Goal: Transaction & Acquisition: Purchase product/service

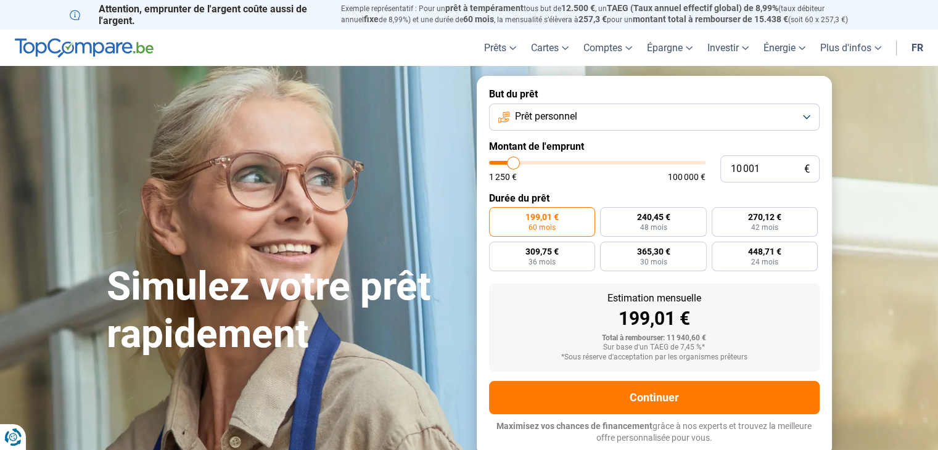
click at [656, 112] on button "Prêt personnel" at bounding box center [654, 117] width 330 height 27
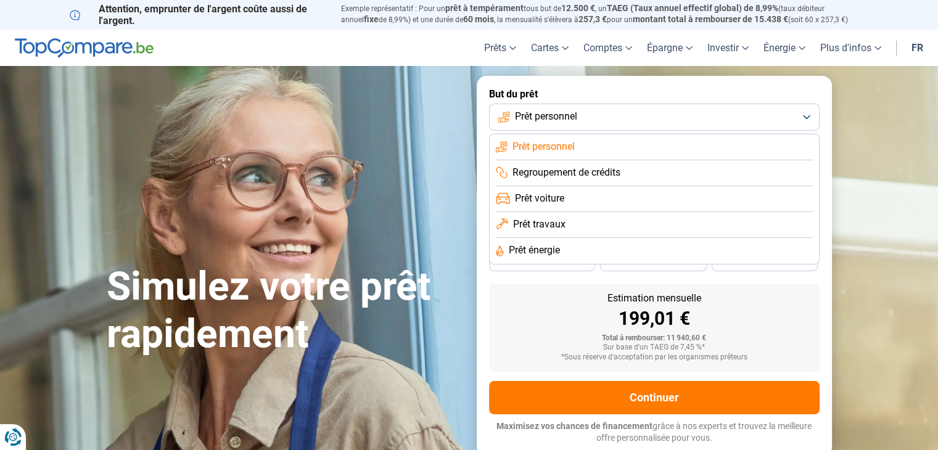
click at [611, 173] on span "Regroupement de crédits" at bounding box center [566, 173] width 108 height 14
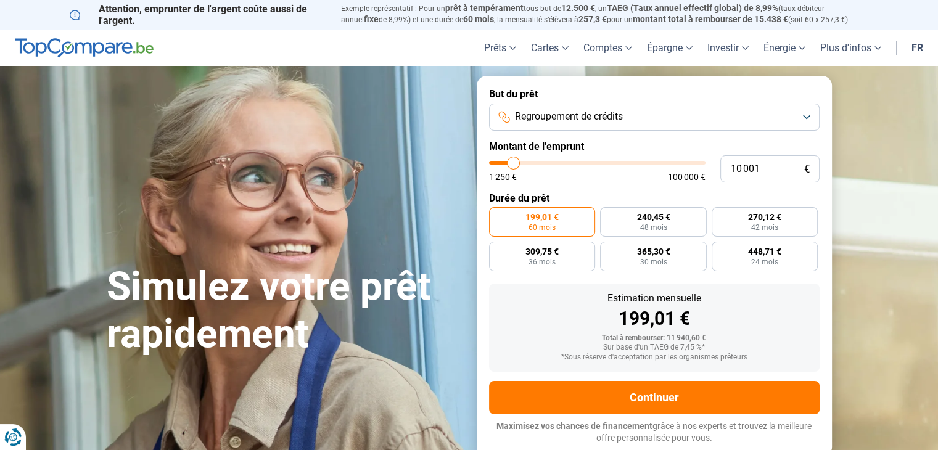
type input "26 750"
type input "26750"
click at [547, 163] on input "range" at bounding box center [597, 163] width 216 height 4
radio input "false"
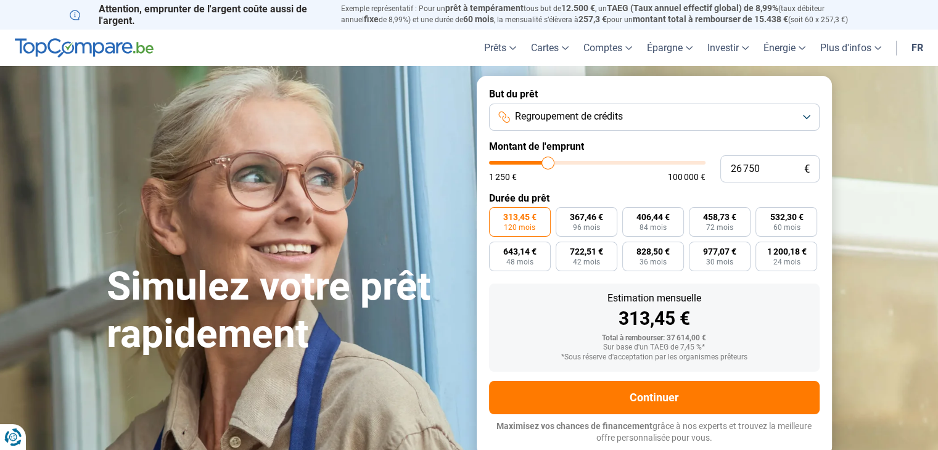
type input "27 250"
type input "27250"
type input "27 000"
type input "27000"
type input "26 750"
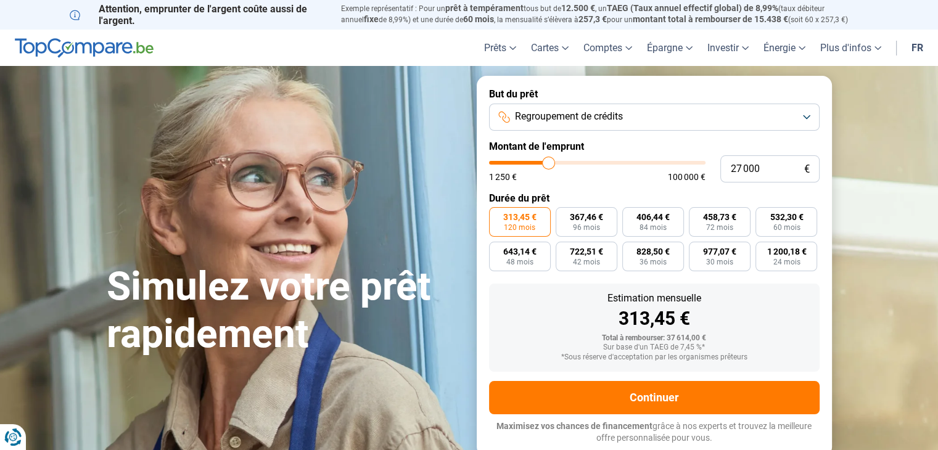
type input "26750"
type input "26 500"
type input "26500"
type input "26 250"
type input "26250"
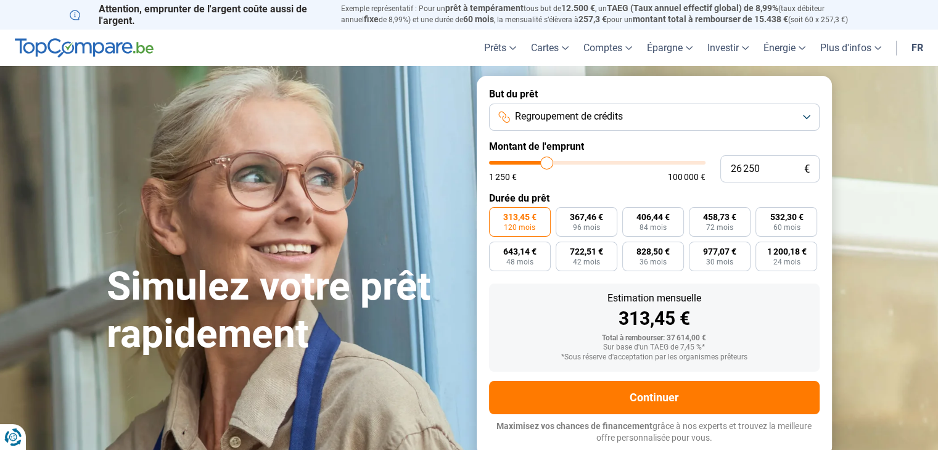
type input "25 750"
type input "25750"
type input "25 500"
type input "25500"
type input "25 250"
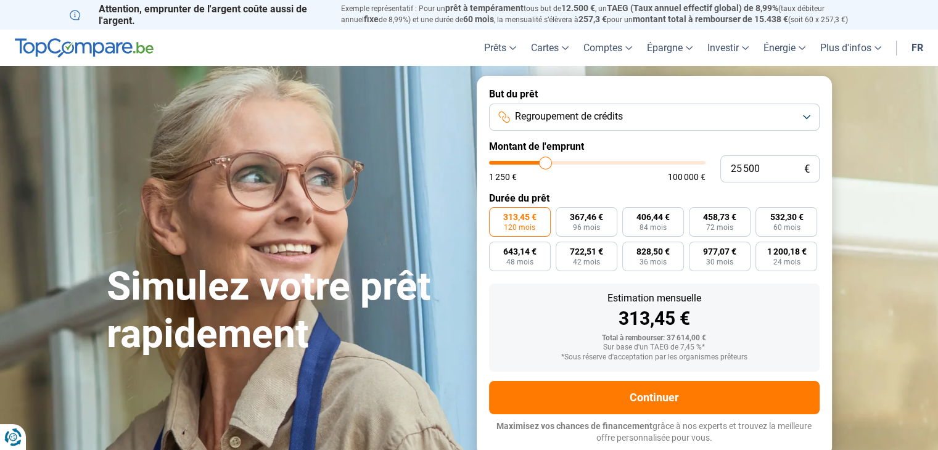
type input "25250"
type input "25 000"
type input "25000"
type input "24 500"
type input "24500"
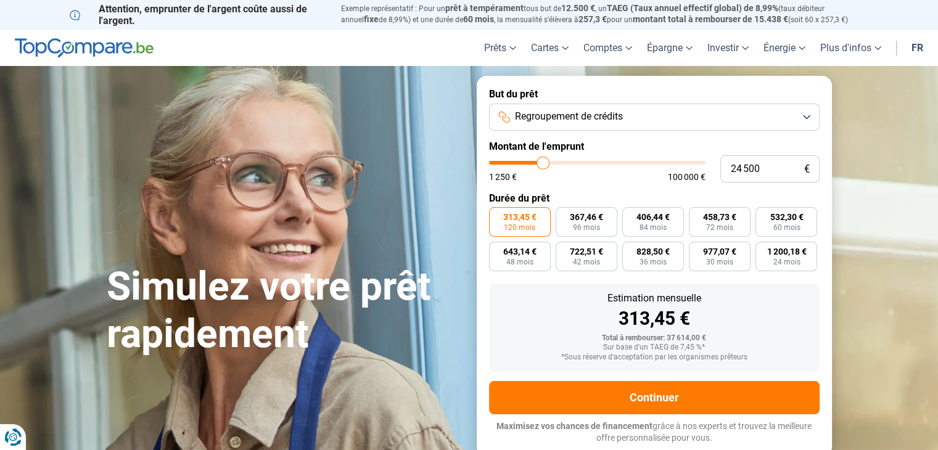
type input "24 250"
type input "24250"
type input "24 000"
type input "24000"
type input "23 250"
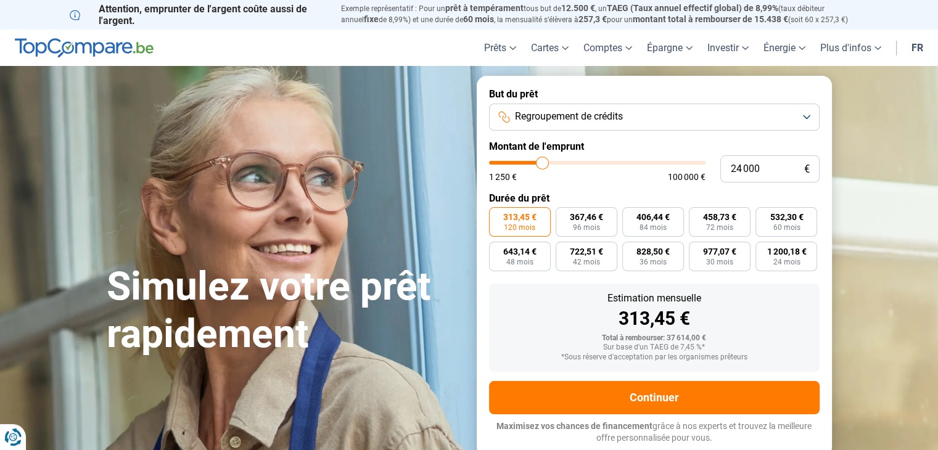
type input "23250"
type input "22 500"
type input "22500"
type input "21 750"
type input "21750"
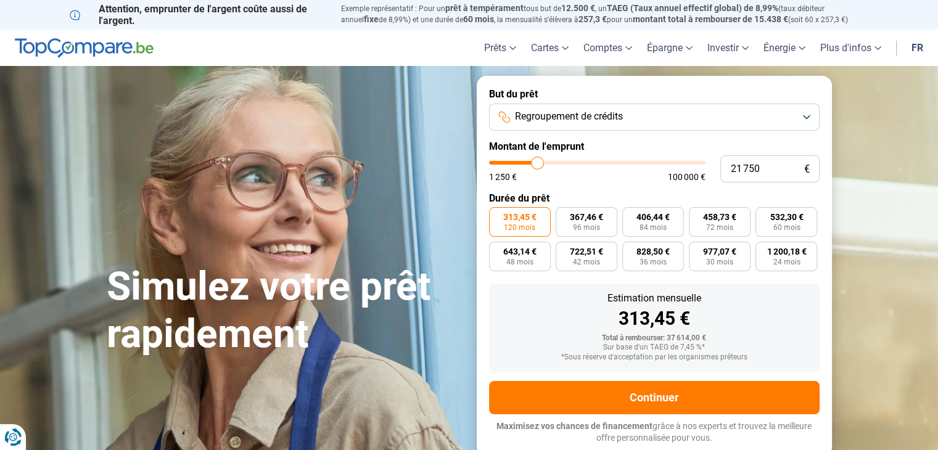
type input "21 000"
type input "21000"
type input "20 750"
type input "20750"
type input "20 500"
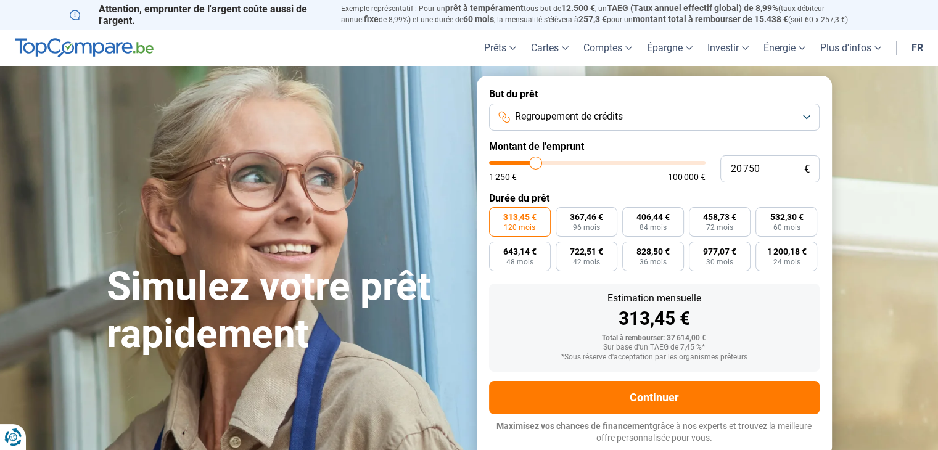
type input "20500"
type input "20 250"
type input "20250"
type input "19 750"
type input "19750"
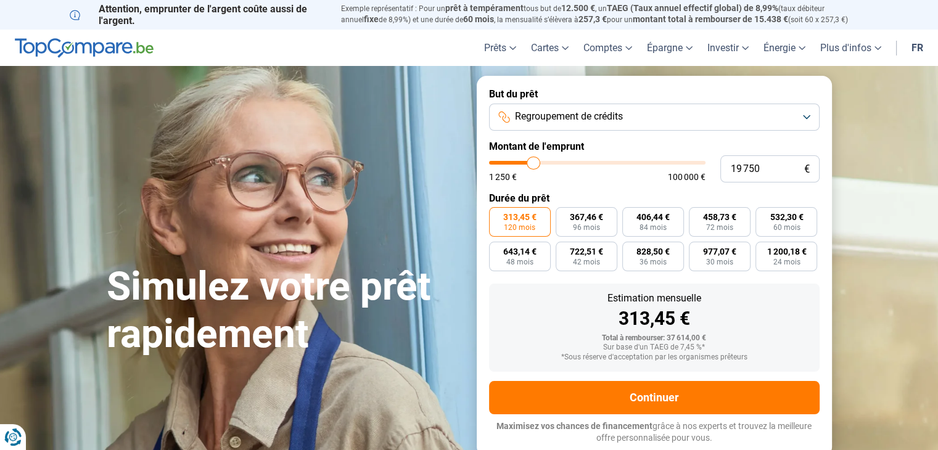
type input "19 000"
type input "19000"
type input "18 250"
type input "18250"
type input "17 500"
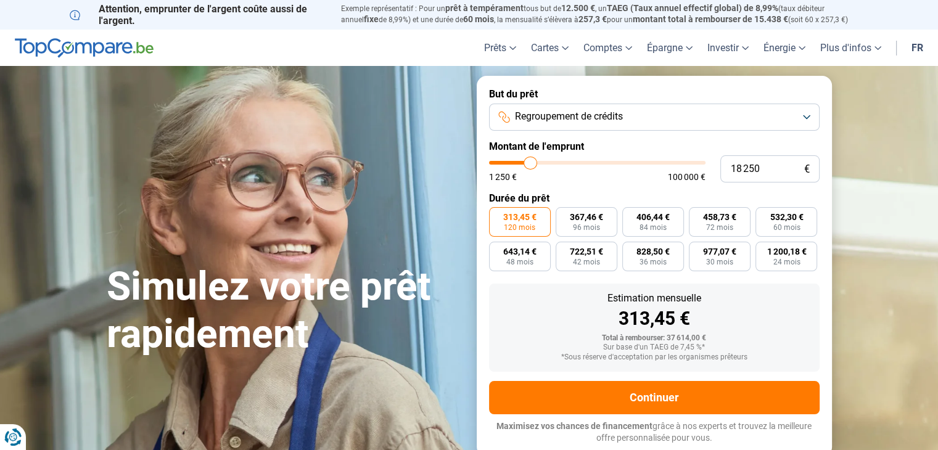
type input "17500"
type input "16 750"
type input "16750"
type input "16 500"
type input "16500"
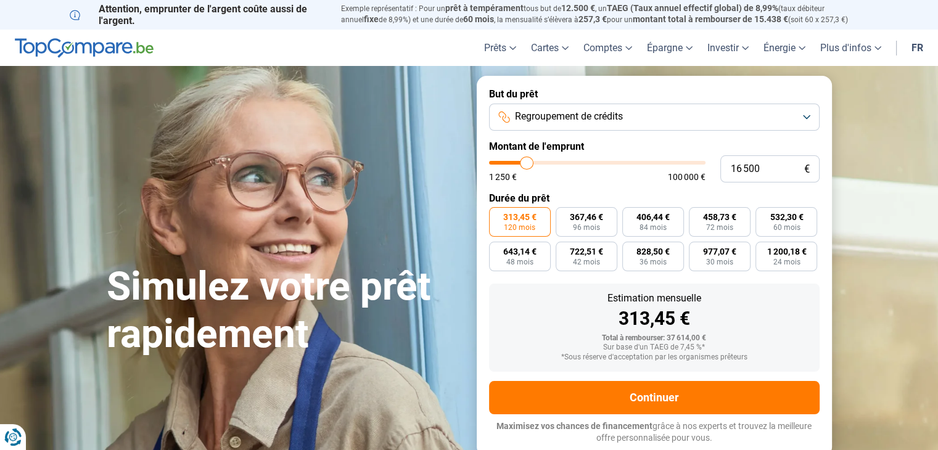
type input "16 250"
type input "16250"
type input "16 000"
type input "16000"
type input "15 750"
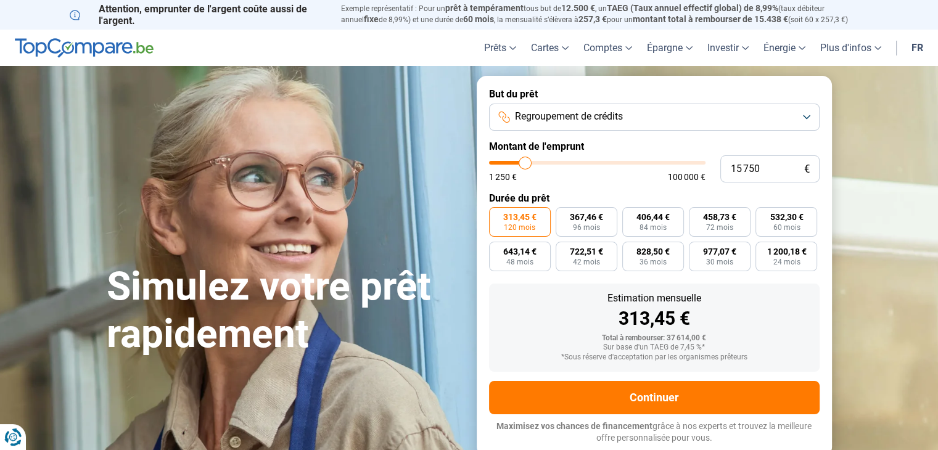
drag, startPoint x: 549, startPoint y: 161, endPoint x: 525, endPoint y: 165, distance: 23.7
type input "15750"
click at [525, 165] on input "range" at bounding box center [597, 163] width 216 height 4
radio input "true"
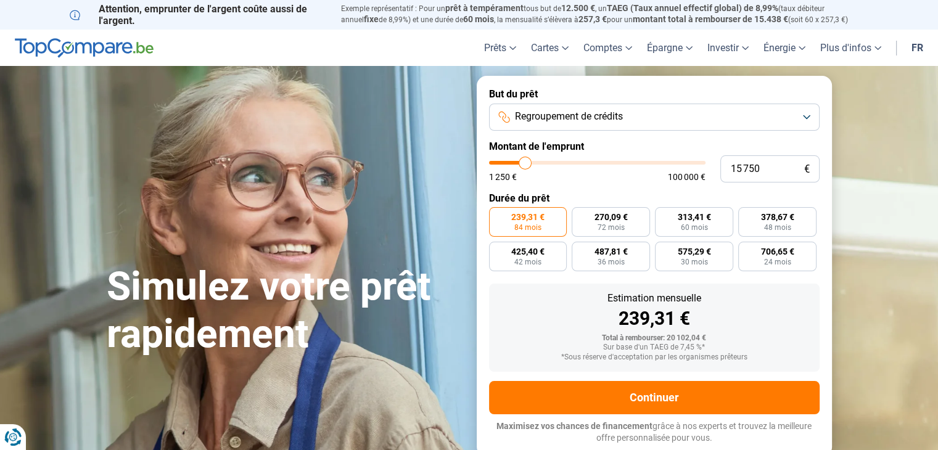
type input "15 500"
type input "15500"
type input "14 500"
type input "14500"
type input "13 250"
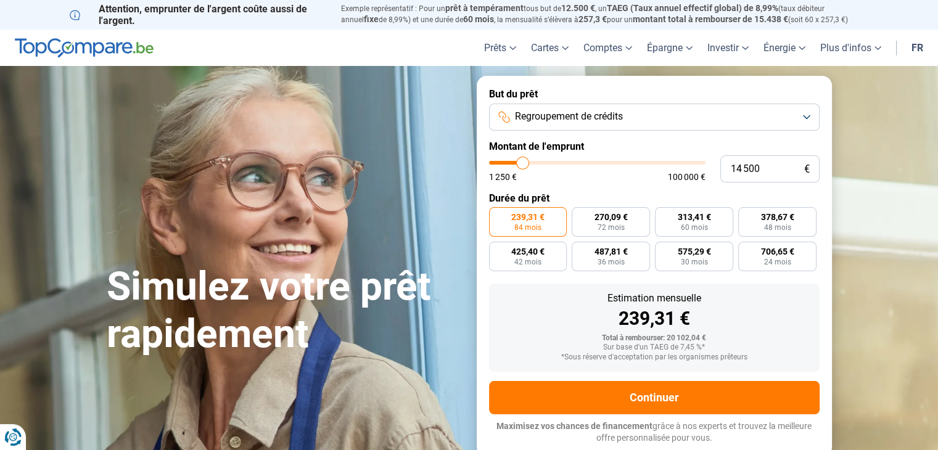
type input "13250"
type input "12 500"
type input "12500"
type input "12 250"
type input "12250"
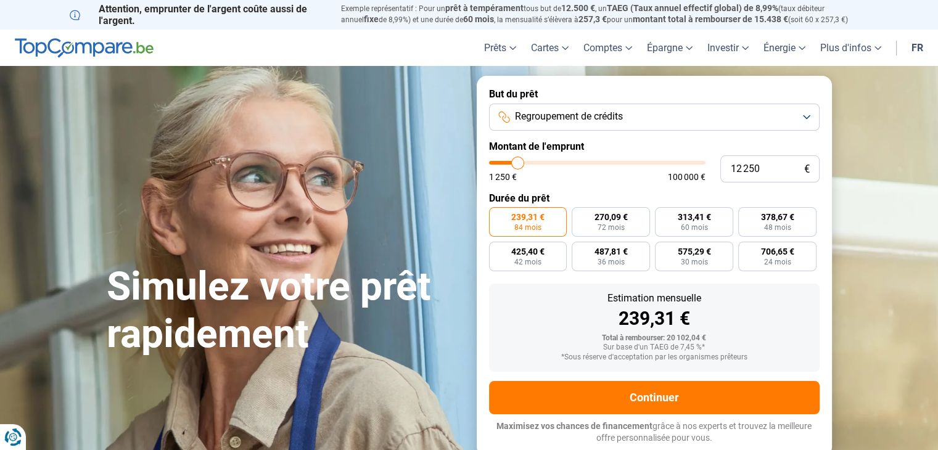
type input "11 750"
type input "11750"
type input "10 750"
type input "10750"
type input "10 250"
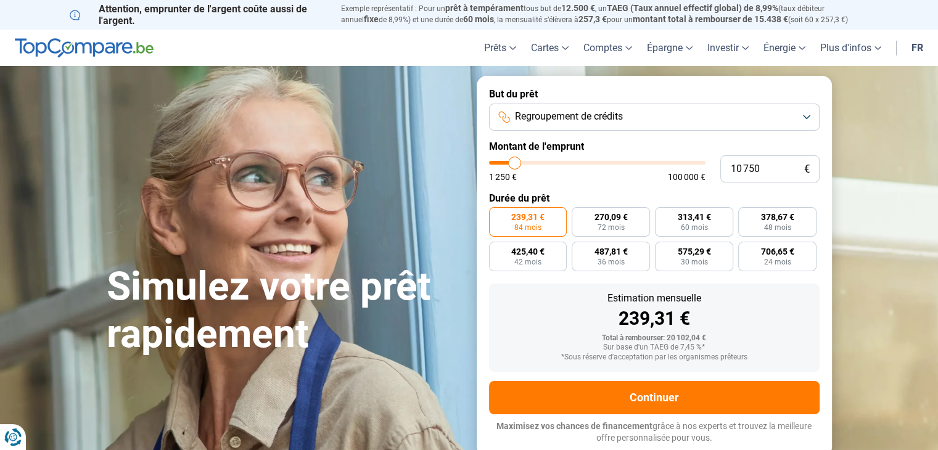
type input "10250"
type input "10 000"
type input "10000"
type input "9 750"
type input "9750"
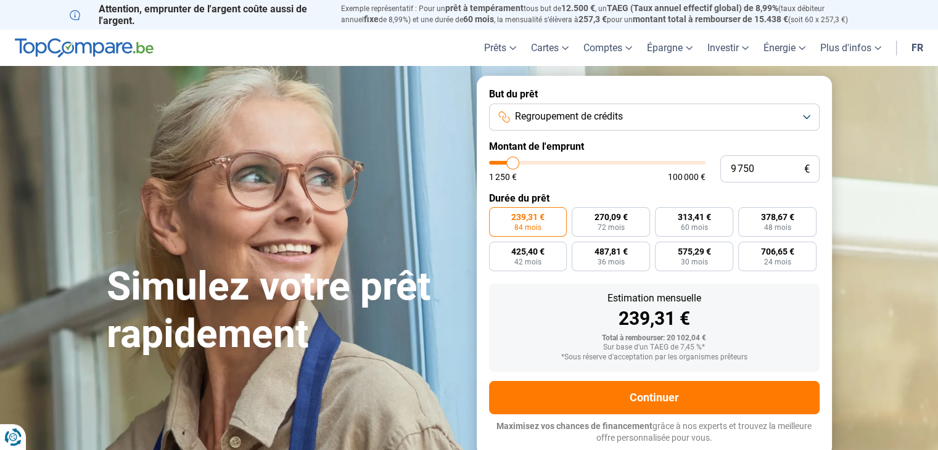
type input "9 250"
type input "9250"
type input "9 000"
type input "9000"
type input "9 250"
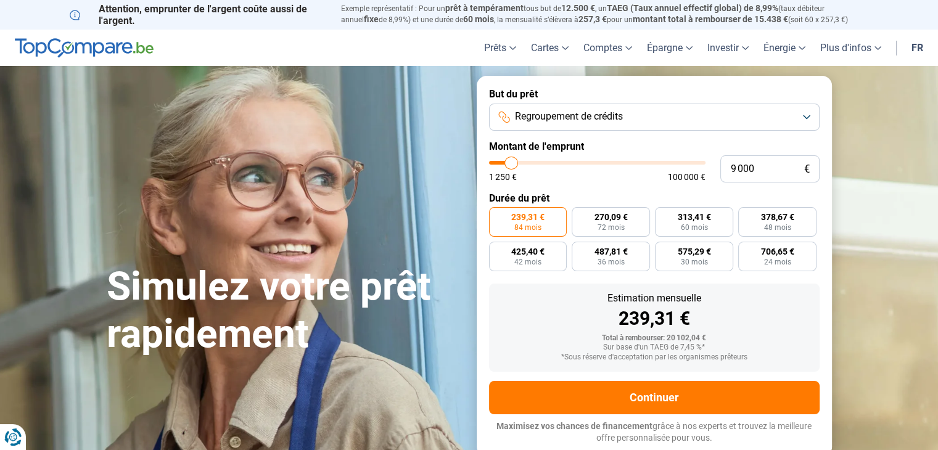
type input "9250"
type input "9 500"
type input "9500"
type input "9 750"
type input "9750"
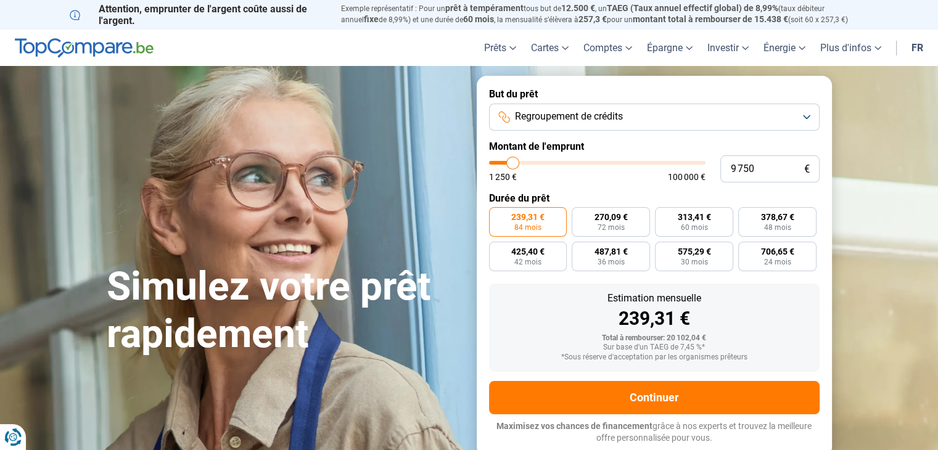
type input "10 000"
type input "10000"
type input "10 250"
drag, startPoint x: 525, startPoint y: 165, endPoint x: 513, endPoint y: 165, distance: 11.7
type input "10250"
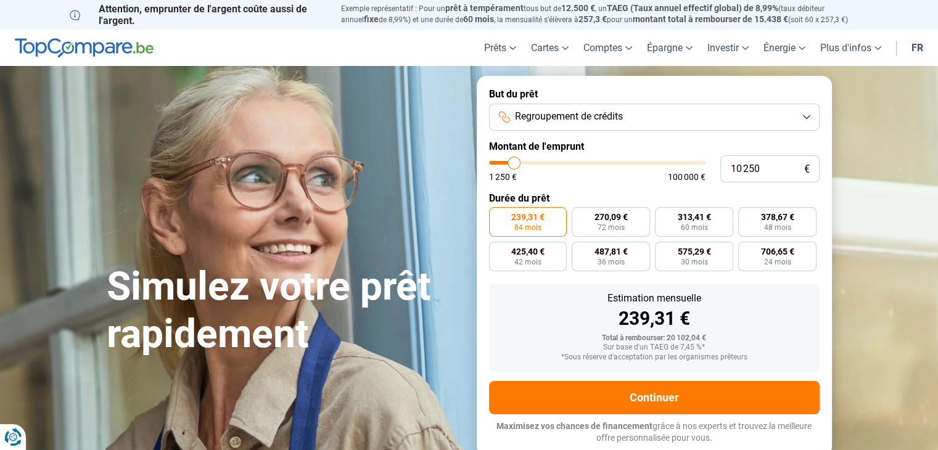
click at [513, 165] on input "range" at bounding box center [597, 163] width 216 height 4
radio input "true"
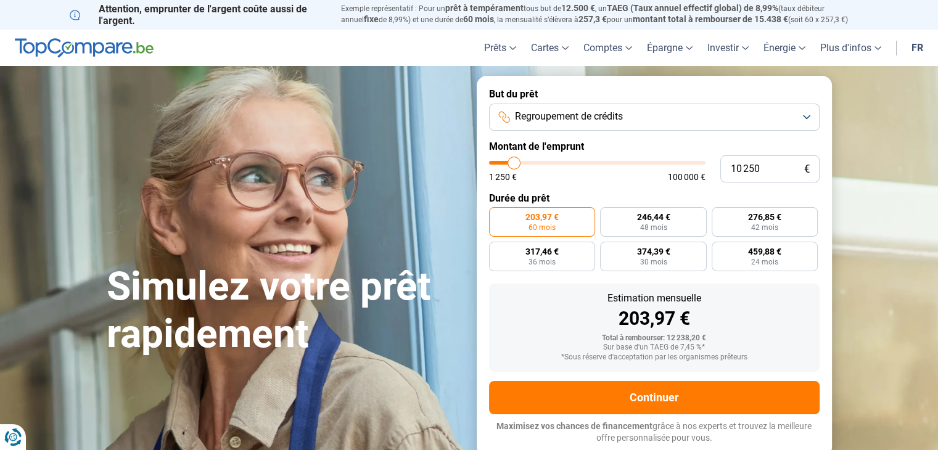
click at [555, 178] on div "1 250 € 100 000 €" at bounding box center [597, 177] width 216 height 9
drag, startPoint x: 767, startPoint y: 166, endPoint x: 719, endPoint y: 176, distance: 48.6
click at [720, 176] on input "10 250" at bounding box center [769, 168] width 99 height 27
type input "1"
type input "1250"
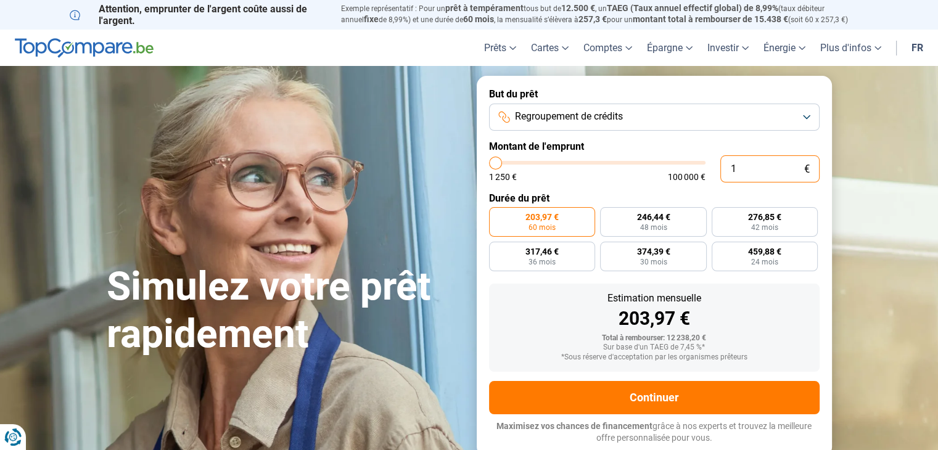
type input "16"
type input "1250"
type input "165"
type input "1250"
type input "1 650"
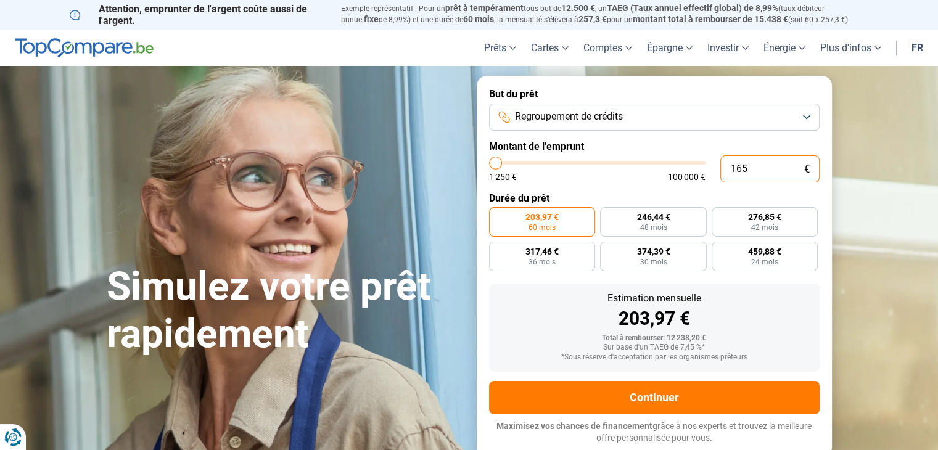
type input "1750"
type input "16 500"
type input "16500"
radio input "false"
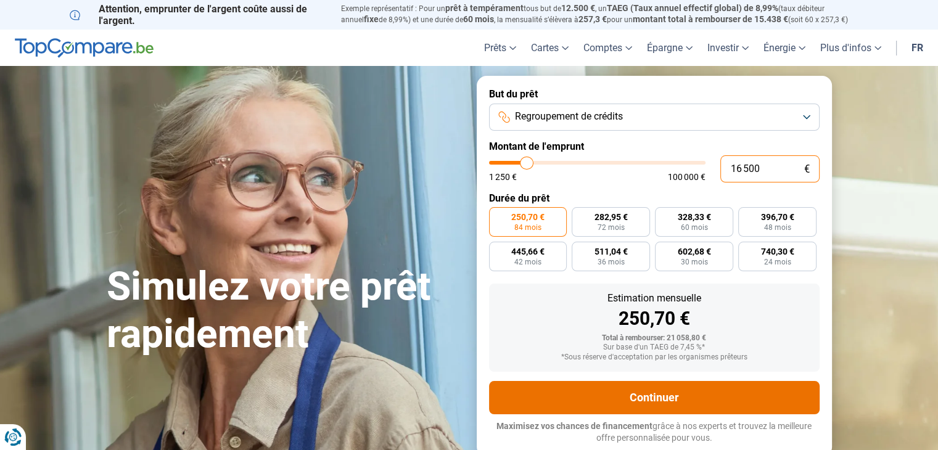
type input "16 500"
click at [629, 395] on button "Continuer" at bounding box center [654, 397] width 330 height 33
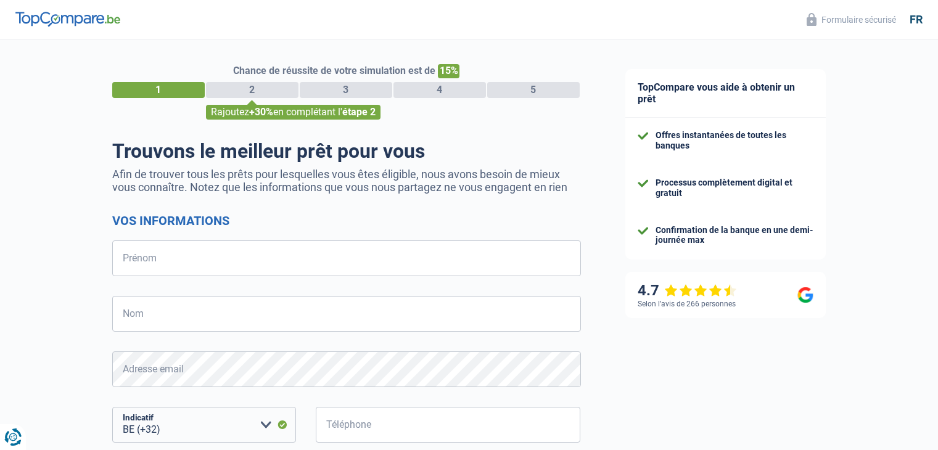
select select "32"
click at [160, 261] on input "Prénom" at bounding box center [346, 258] width 468 height 36
type input "Muriel"
type input "Bombaert"
type input "472826627"
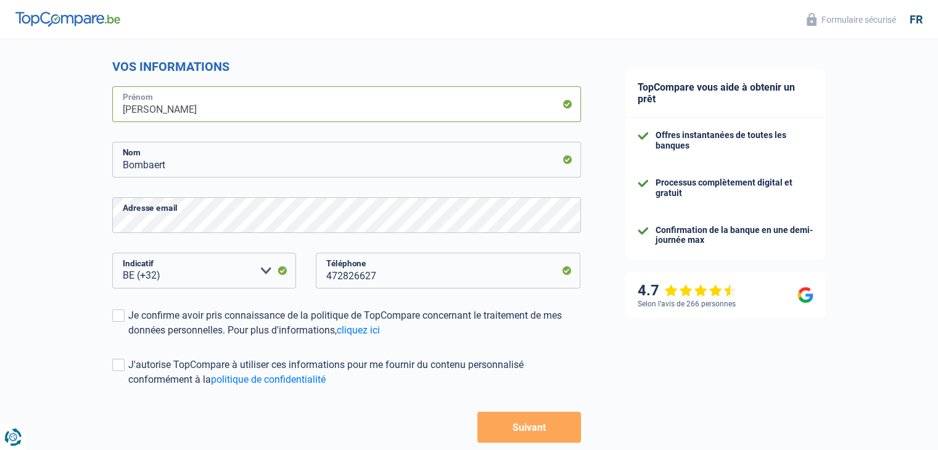
scroll to position [164, 0]
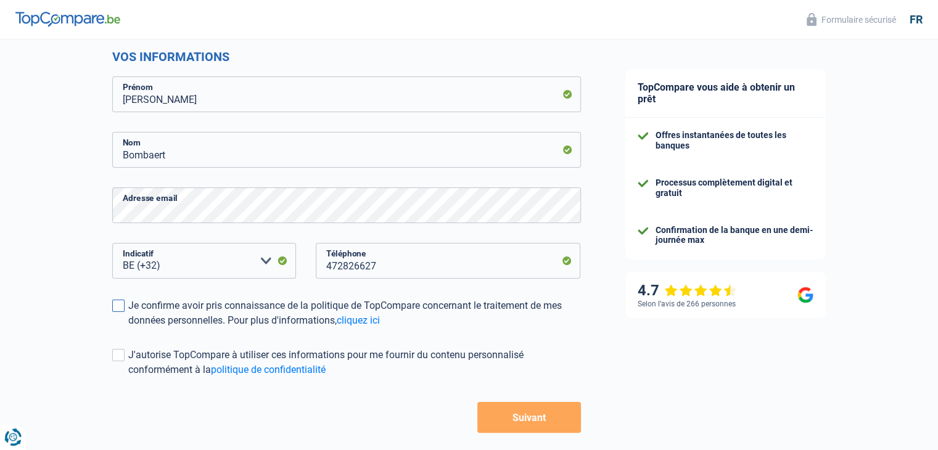
click at [121, 308] on span at bounding box center [118, 306] width 12 height 12
click at [128, 328] on input "Je confirme avoir pris connaissance de la politique de TopCompare concernant le…" at bounding box center [128, 328] width 0 height 0
click at [533, 411] on button "Suivant" at bounding box center [528, 417] width 103 height 31
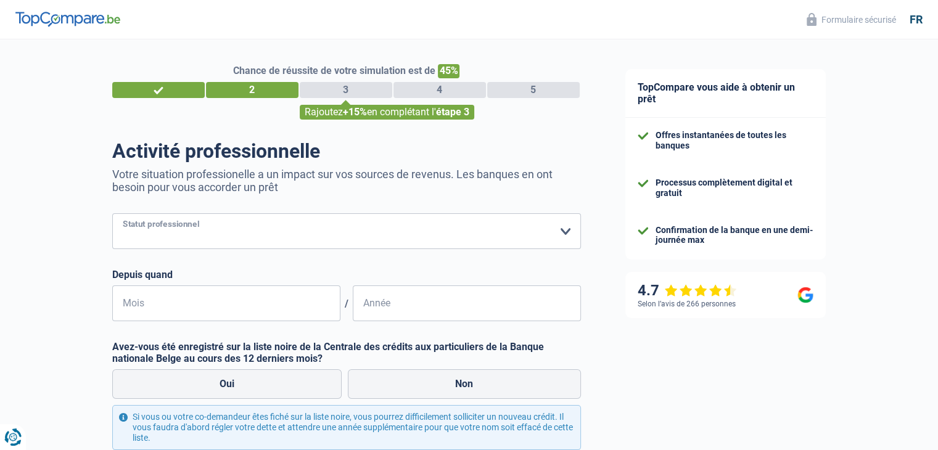
click at [255, 230] on select "Ouvrier Employé privé Employé public Invalide Indépendant Pensionné Chômeur Mut…" at bounding box center [346, 231] width 468 height 36
select select "invalid"
click at [112, 214] on select "Ouvrier Employé privé Employé public Invalide Indépendant Pensionné Chômeur Mut…" at bounding box center [346, 231] width 468 height 36
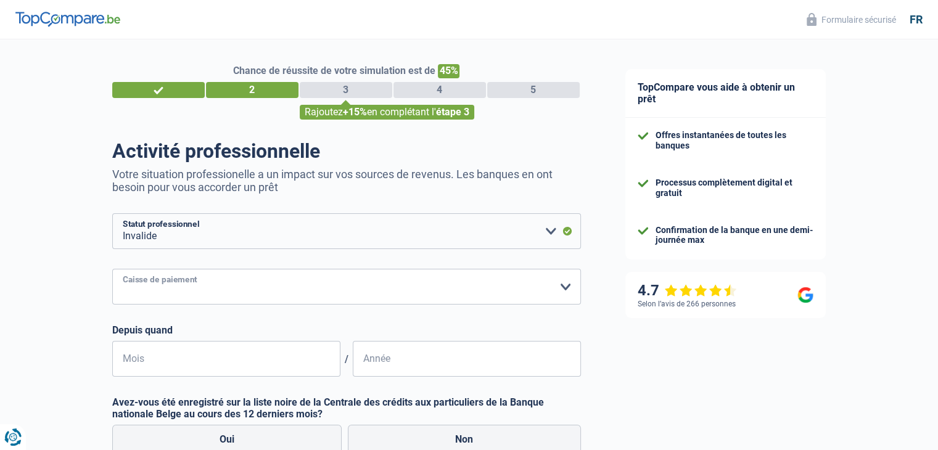
click at [205, 288] on select "Mutualité Chrétienne Mutualité Socialiste (Solidaris) SPF Sécurité Sociale Unio…" at bounding box center [346, 287] width 468 height 36
select select "solidaris"
click at [112, 269] on select "Mutualité Chrétienne Mutualité Socialiste (Solidaris) SPF Sécurité Sociale Unio…" at bounding box center [346, 287] width 468 height 36
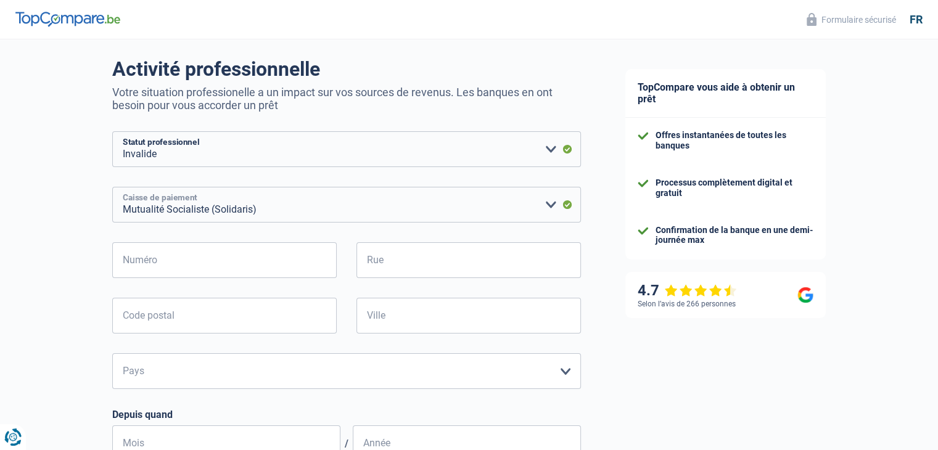
scroll to position [164, 0]
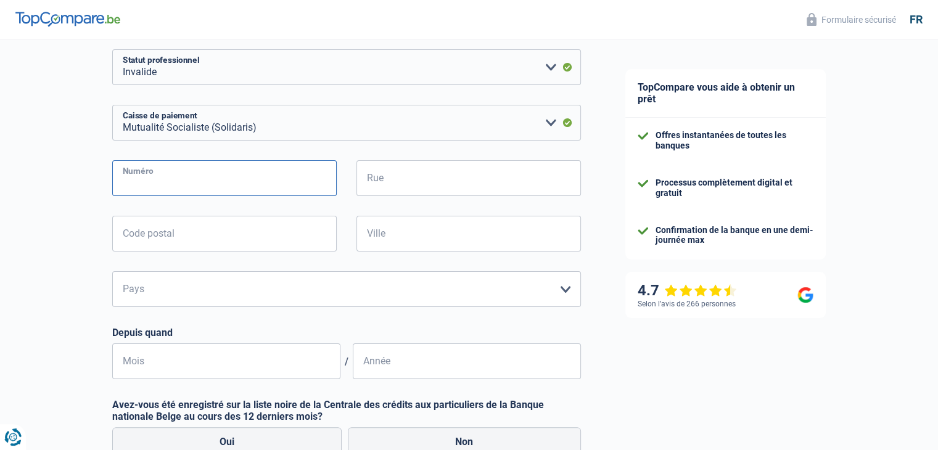
click at [197, 187] on input "Numéro" at bounding box center [224, 178] width 224 height 36
type input "33"
type input "33 Oudenaardsestraat"
type input "9660"
type input "9660 Elst (Brakel)"
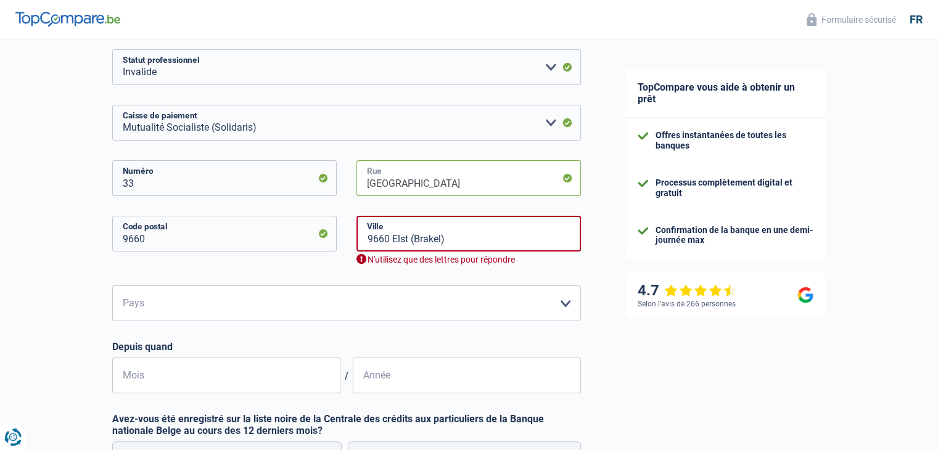
drag, startPoint x: 381, startPoint y: 182, endPoint x: 325, endPoint y: 184, distance: 55.5
click at [325, 184] on div "33 Numéro 33 Oudenaardsestraat Rue" at bounding box center [346, 187] width 487 height 55
type input "Oudenaardsestraat"
click at [456, 235] on input "9660 Elst (Brakel)" at bounding box center [468, 234] width 224 height 36
click at [342, 271] on div "9660 Code postal" at bounding box center [224, 251] width 243 height 70
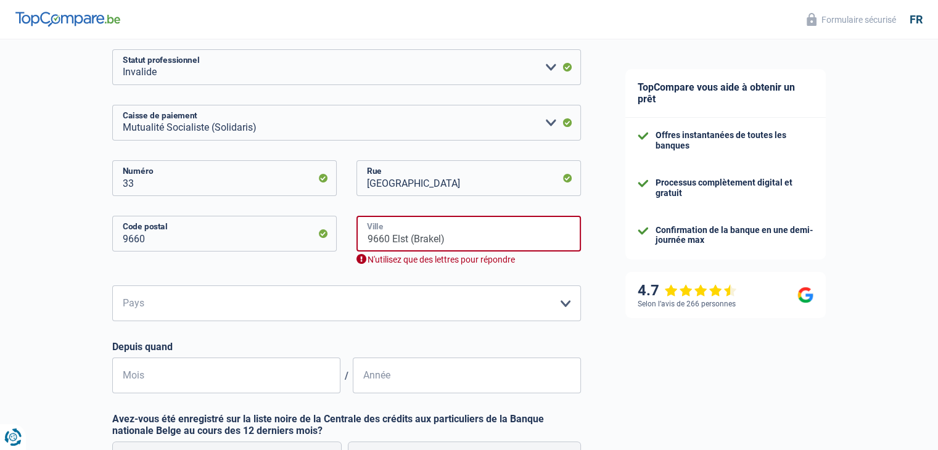
drag, startPoint x: 455, startPoint y: 235, endPoint x: 325, endPoint y: 240, distance: 129.5
click at [325, 240] on div "9660 Code postal 9660 Elst (Brakel) Ville N'utilisez que des lettres pour répon…" at bounding box center [346, 251] width 487 height 70
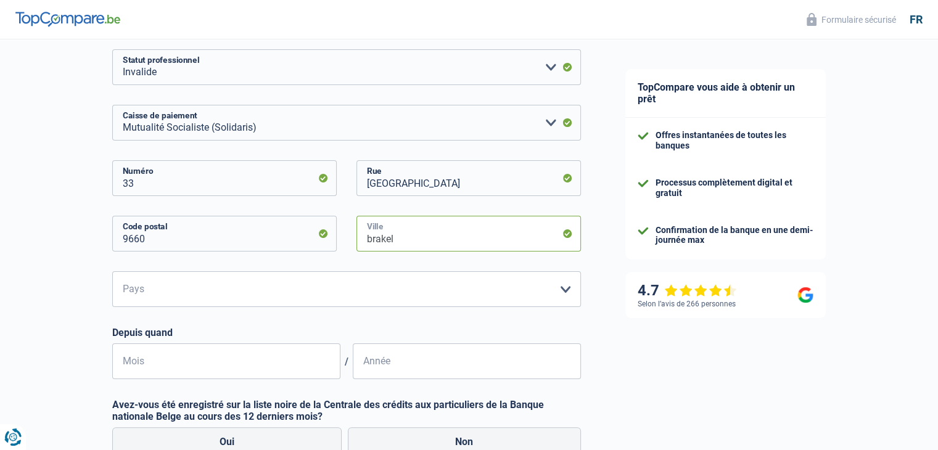
type input "brakel"
click at [303, 284] on select "Belgique Luxembourg Veuillez sélectionner une option" at bounding box center [346, 289] width 468 height 36
select select "BE"
click at [112, 272] on select "Belgique Luxembourg Veuillez sélectionner une option" at bounding box center [346, 289] width 468 height 36
click at [251, 363] on input "Mois" at bounding box center [226, 361] width 228 height 36
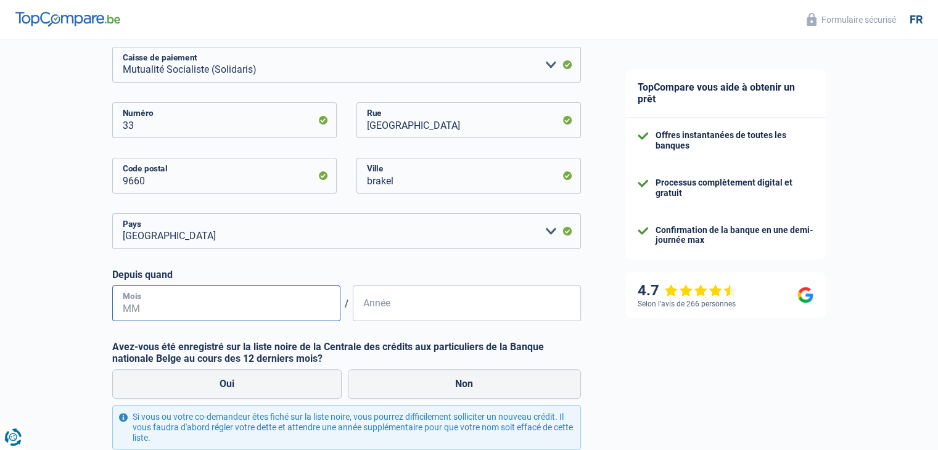
scroll to position [247, 0]
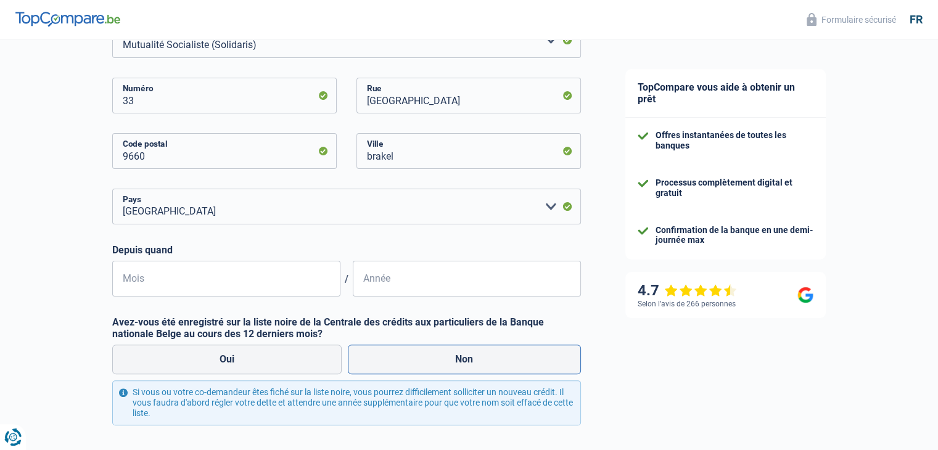
click at [447, 362] on label "Non" at bounding box center [464, 360] width 233 height 30
click at [447, 362] on input "Non" at bounding box center [464, 360] width 233 height 30
radio input "true"
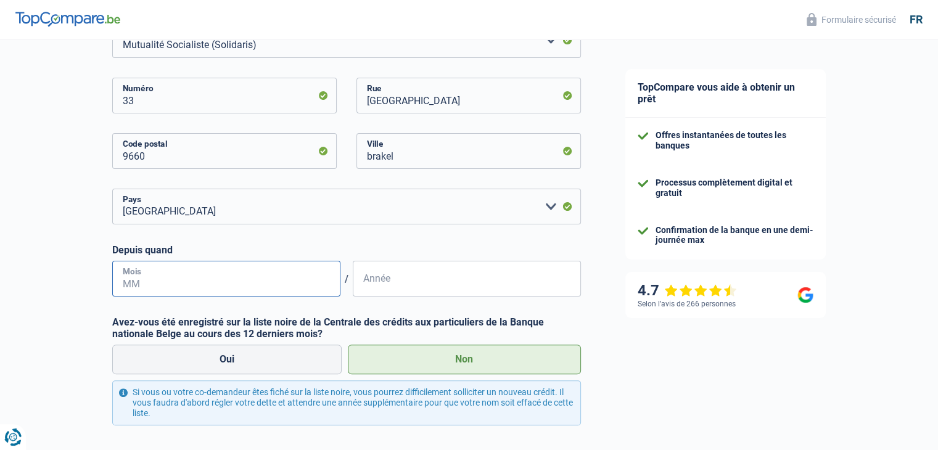
click at [256, 287] on input "Mois" at bounding box center [226, 279] width 228 height 36
type input "01"
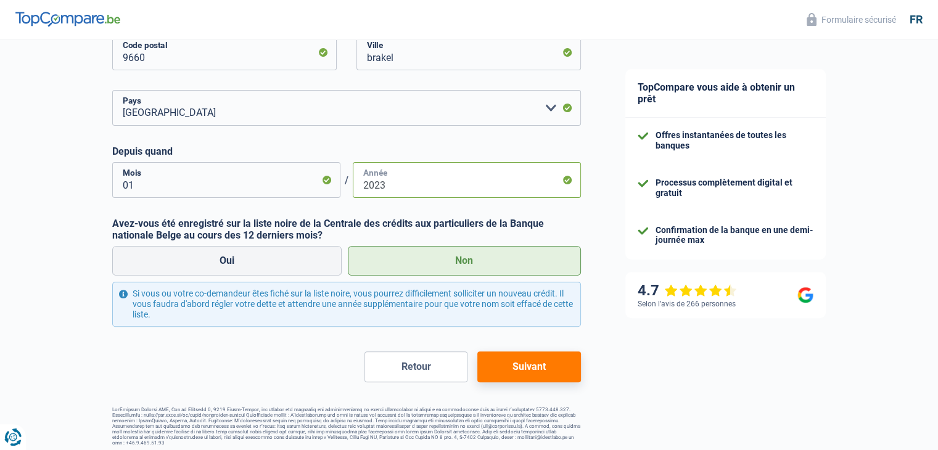
scroll to position [351, 0]
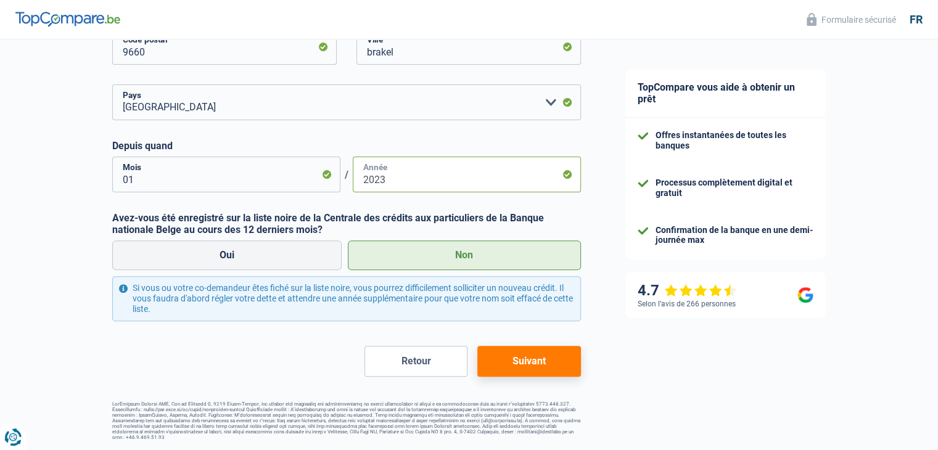
type input "2023"
click at [497, 362] on button "Suivant" at bounding box center [528, 361] width 103 height 31
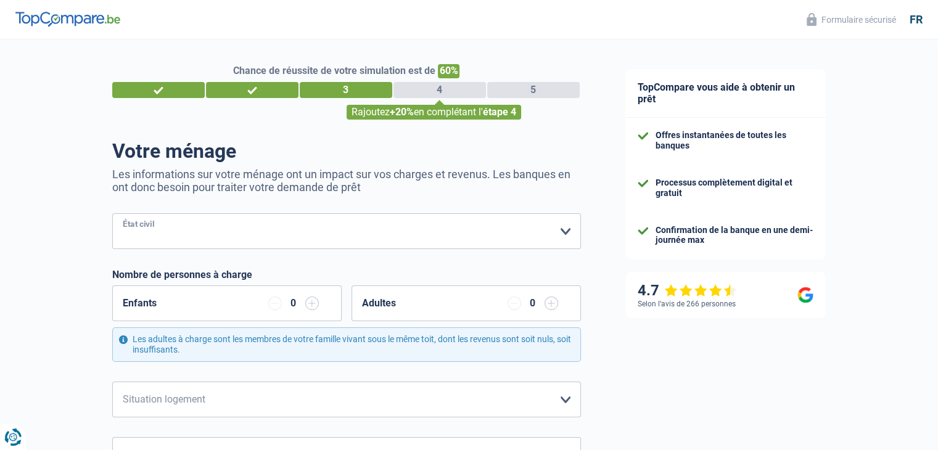
click at [242, 225] on select "Célibataire Marié(e) Cohabitant(e) légal(e) Divorcé(e) Veuf(ve) Séparé (de fait…" at bounding box center [346, 231] width 468 height 36
select select "single"
click at [112, 214] on select "Célibataire Marié(e) Cohabitant(e) légal(e) Divorcé(e) Veuf(ve) Séparé (de fait…" at bounding box center [346, 231] width 468 height 36
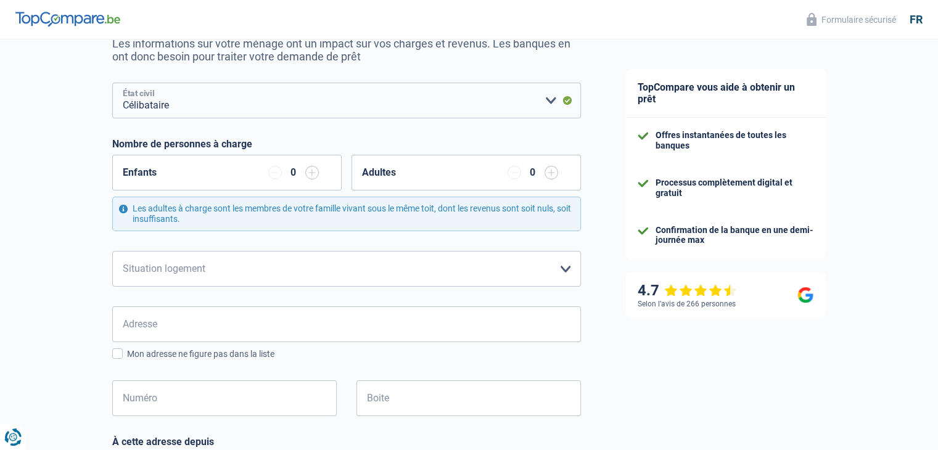
scroll to position [164, 0]
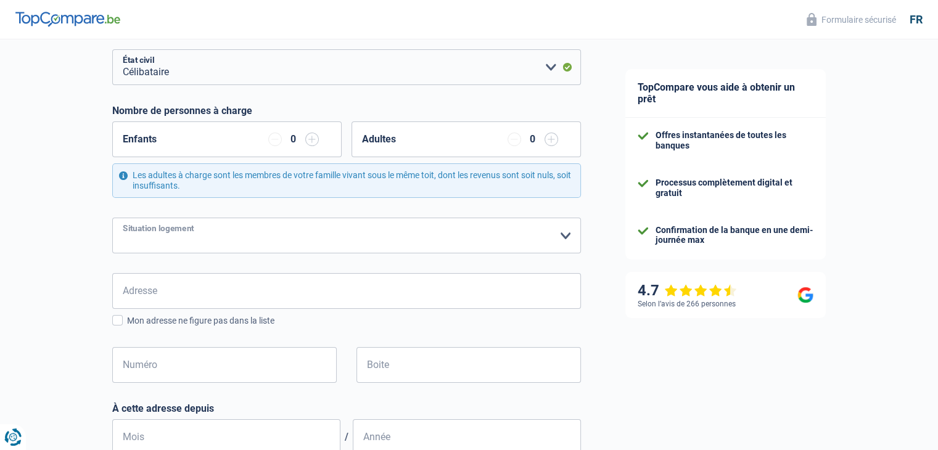
click at [223, 227] on select "Locataire Propriétaire avec prêt hypothécaire Propriétaire sans prêt hypothécai…" at bounding box center [346, 236] width 468 height 36
select select "rents"
click at [112, 218] on select "Locataire Propriétaire avec prêt hypothécaire Propriétaire sans prêt hypothécai…" at bounding box center [346, 236] width 468 height 36
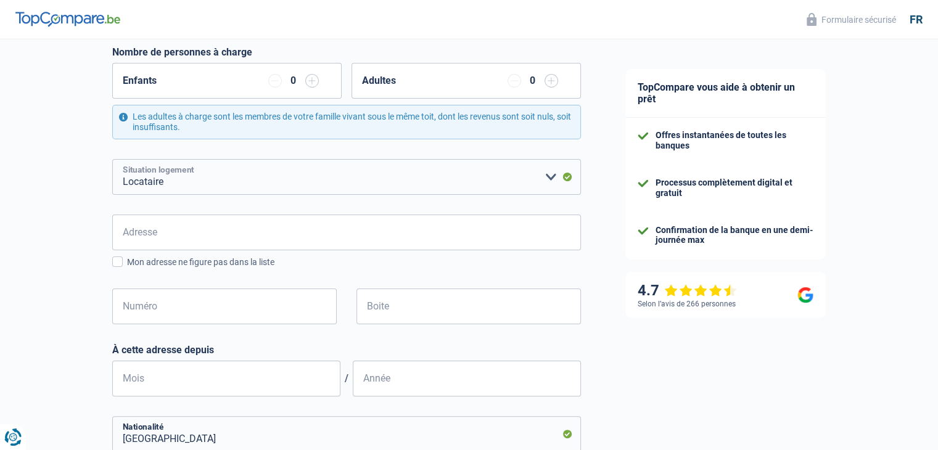
scroll to position [247, 0]
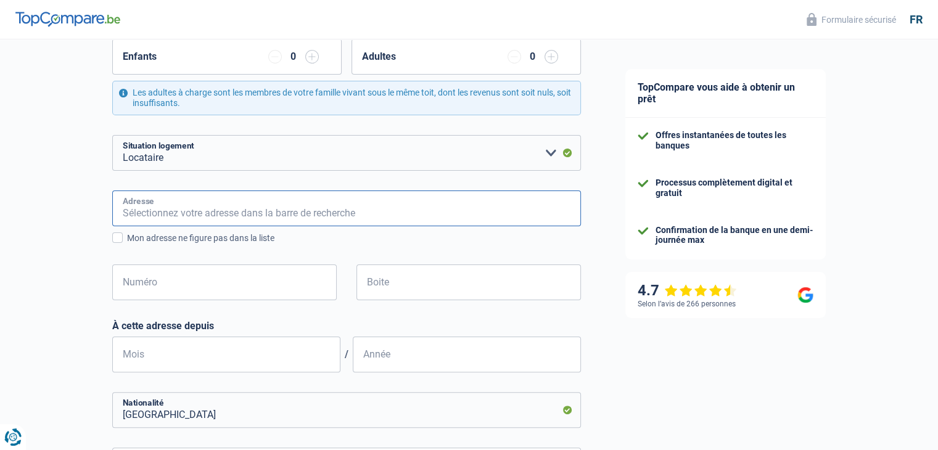
click at [256, 216] on input "Adresse" at bounding box center [346, 208] width 468 height 36
type input "33 Oudenaardsestraat"
type input "Belgique"
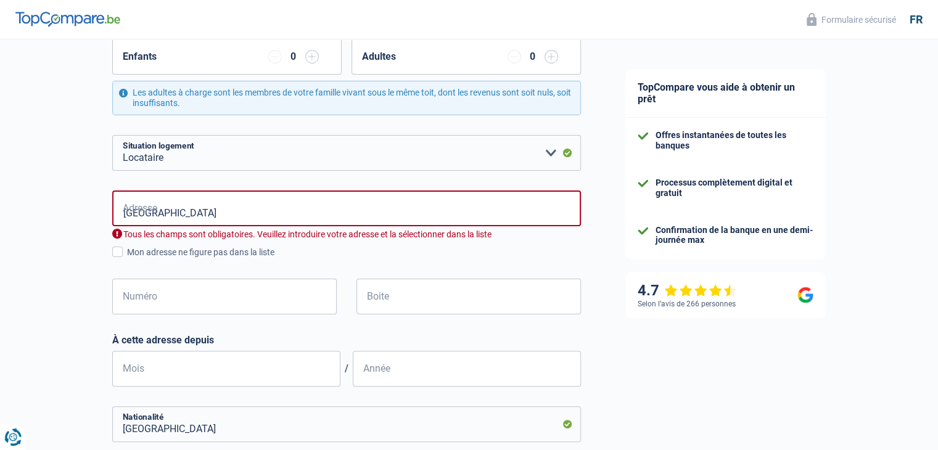
drag, startPoint x: 139, startPoint y: 215, endPoint x: 111, endPoint y: 218, distance: 27.8
click at [112, 218] on input "33 Oudenaardsestraat" at bounding box center [346, 208] width 468 height 36
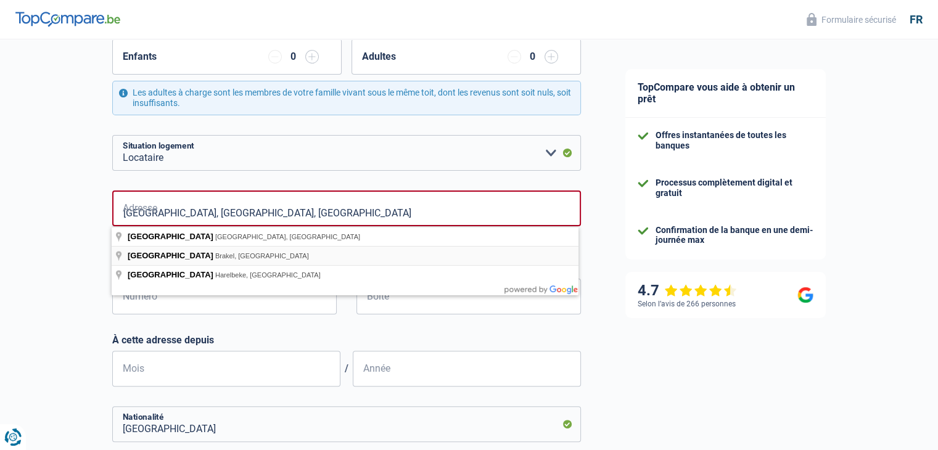
type input "Oudenaardsestraat, 9660, Brakel, BE"
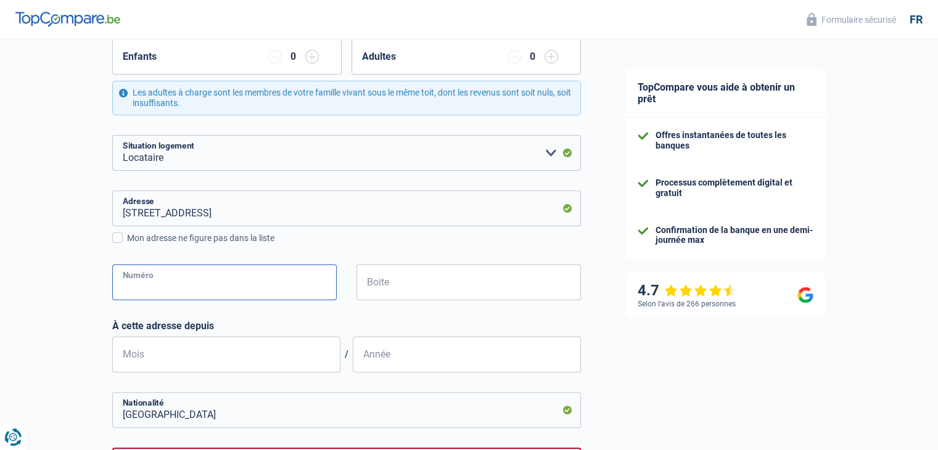
click at [160, 284] on input "Numéro" at bounding box center [224, 282] width 224 height 36
type input "33"
click at [71, 308] on div "Chance de réussite de votre simulation est de 60% 1 2 3 4 5 Rajoutez +20% en co…" at bounding box center [301, 260] width 603 height 944
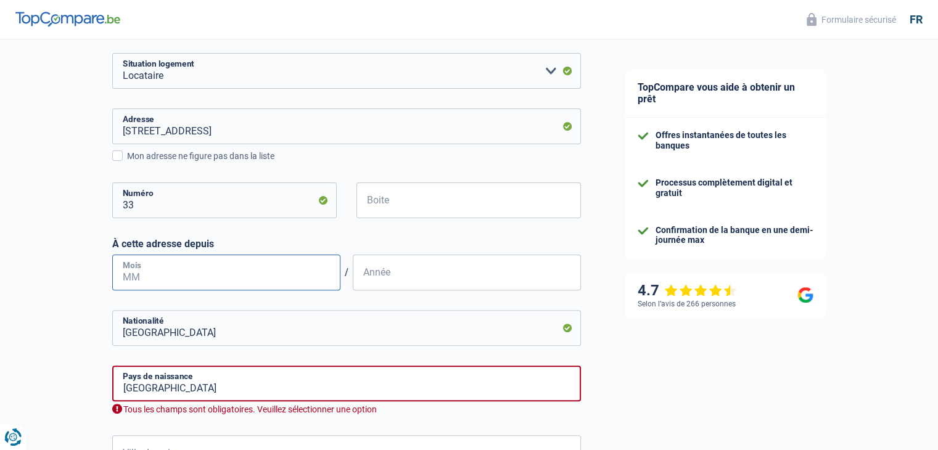
click at [129, 275] on input "Mois" at bounding box center [226, 273] width 228 height 36
type input "07"
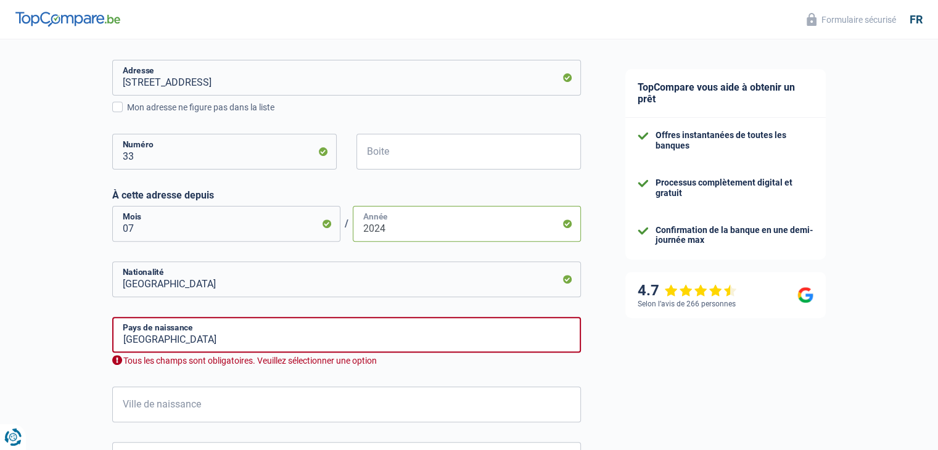
scroll to position [411, 0]
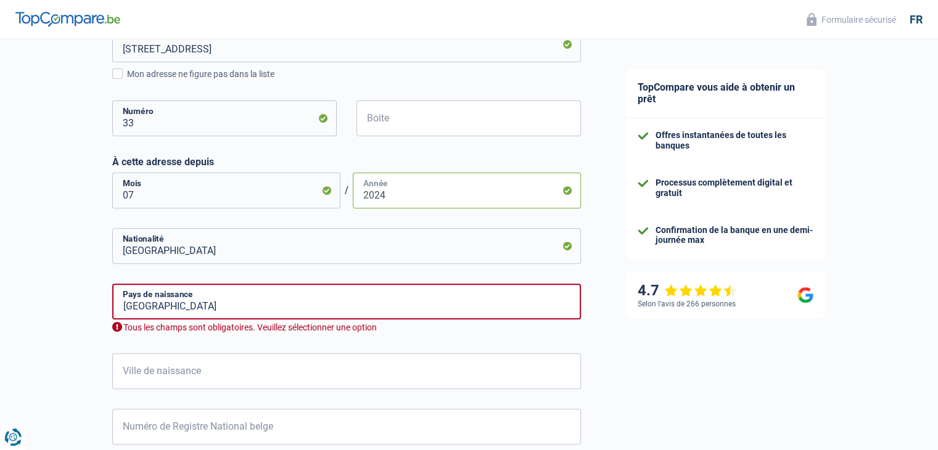
type input "2024"
click at [190, 311] on input "Belgique" at bounding box center [346, 302] width 468 height 36
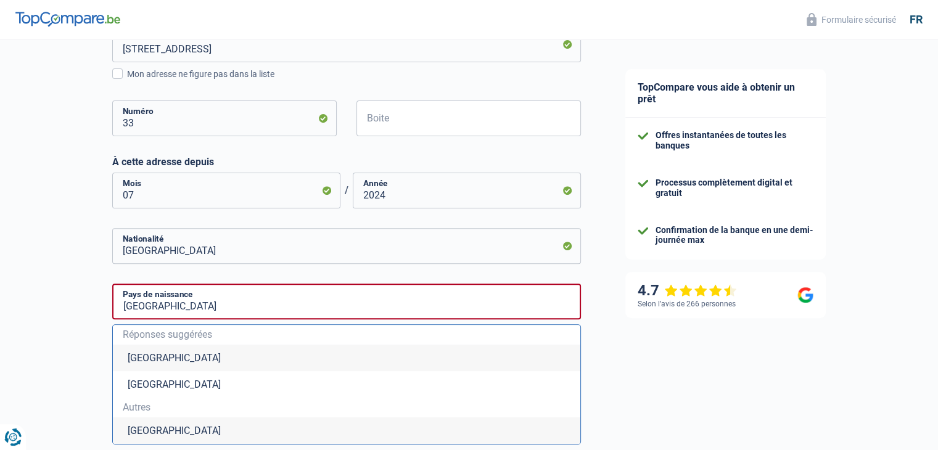
click at [153, 359] on li "Belgique" at bounding box center [346, 358] width 467 height 27
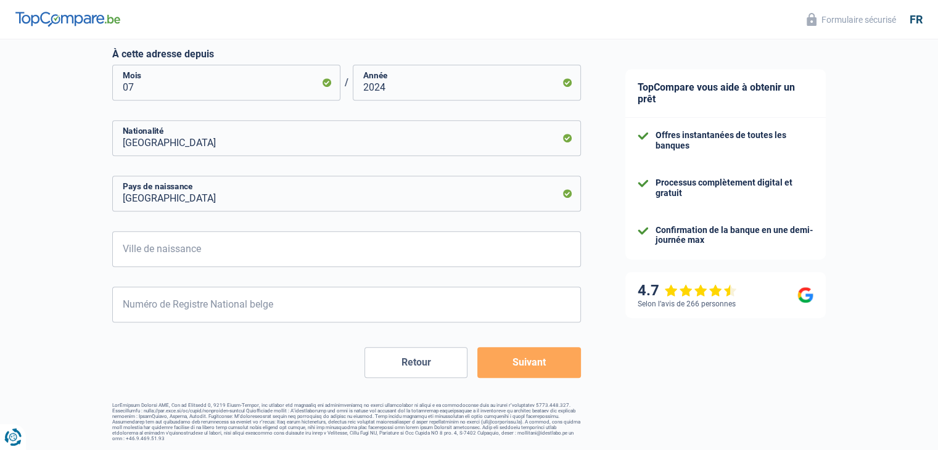
scroll to position [520, 0]
click at [138, 250] on input "Ville de naissance" at bounding box center [346, 248] width 468 height 36
type input "anderlecht"
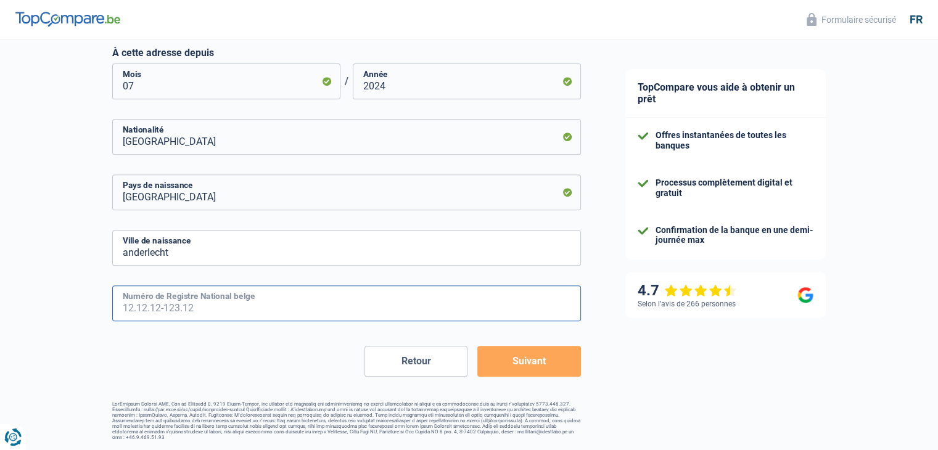
click at [145, 301] on input "Numéro de Registre National belge" at bounding box center [346, 303] width 468 height 36
type input "75.10.17-348.11"
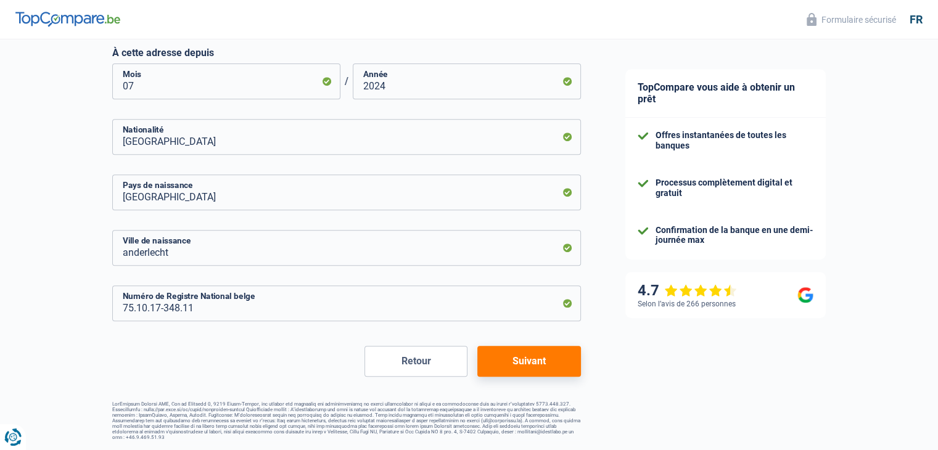
click at [489, 364] on button "Suivant" at bounding box center [528, 361] width 103 height 31
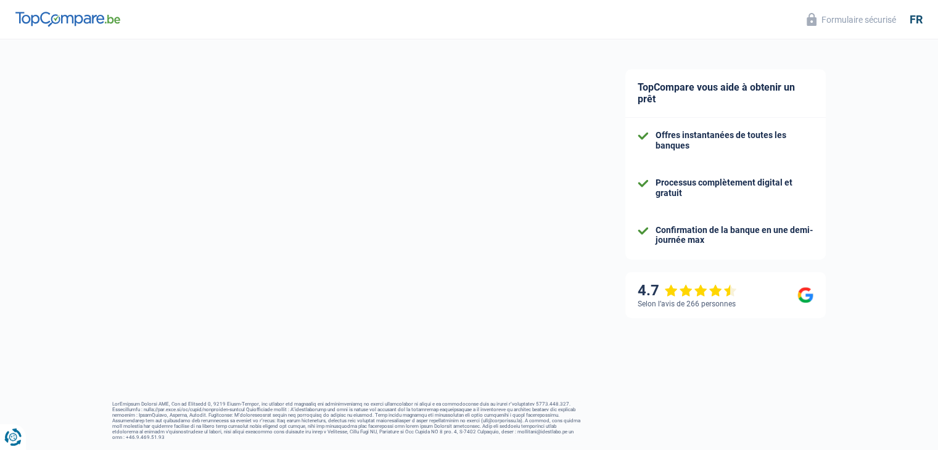
select select "disabilityPension"
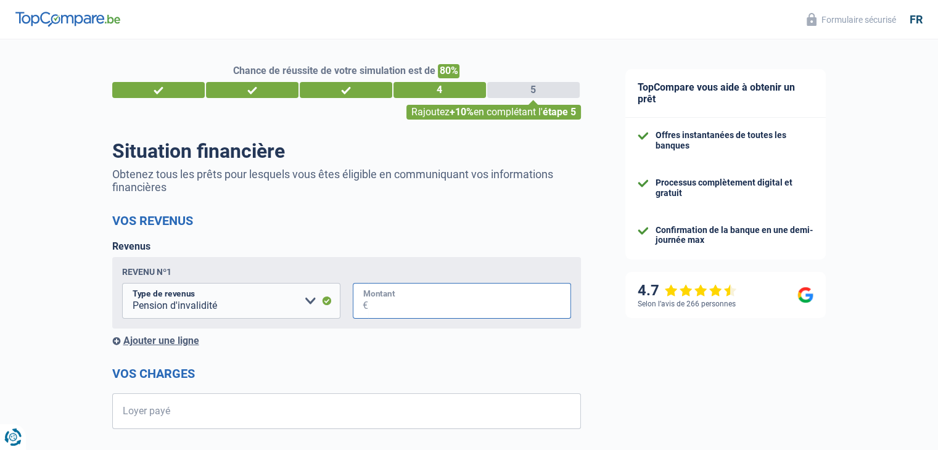
click at [372, 300] on input "Montant" at bounding box center [469, 301] width 203 height 36
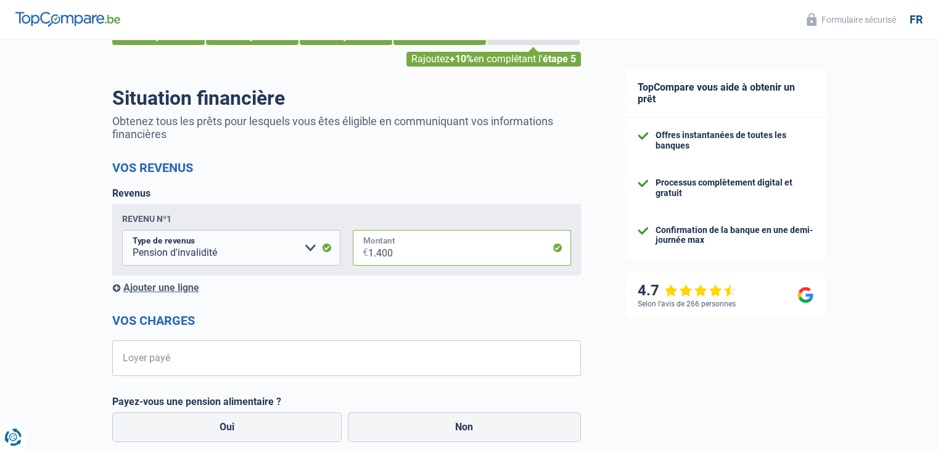
scroll to position [82, 0]
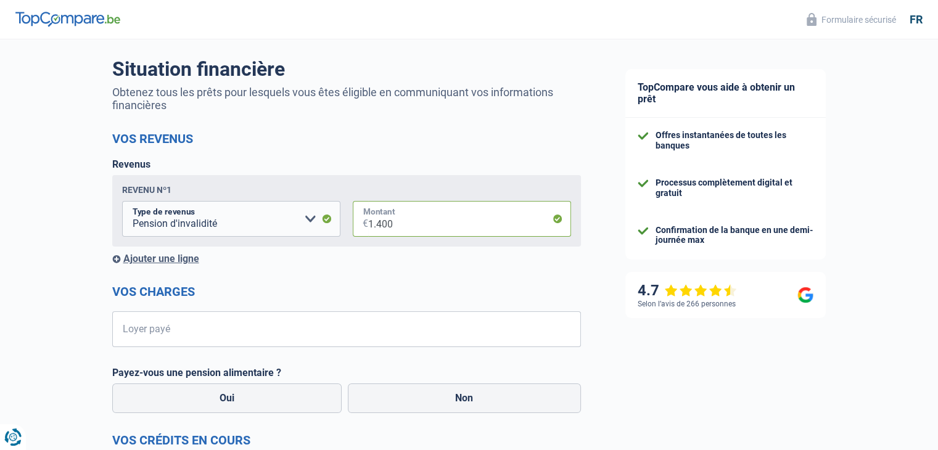
type input "1.400"
click at [234, 330] on input "Loyer payé" at bounding box center [354, 329] width 453 height 36
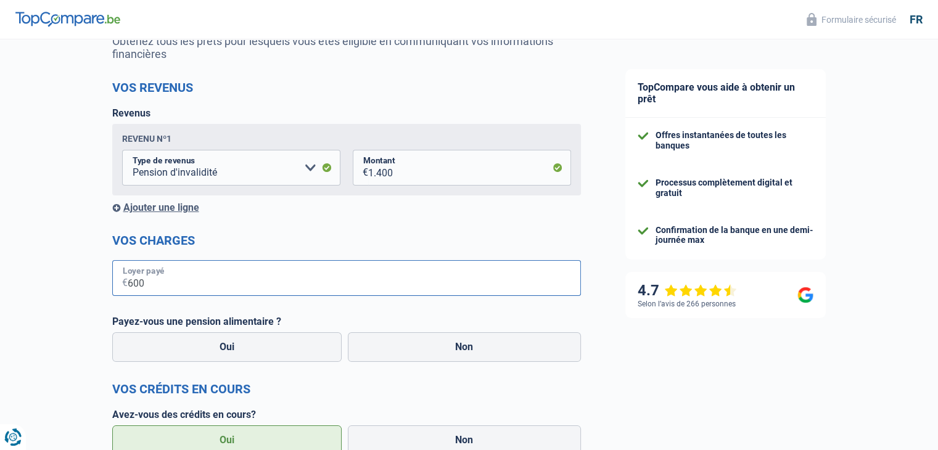
scroll to position [164, 0]
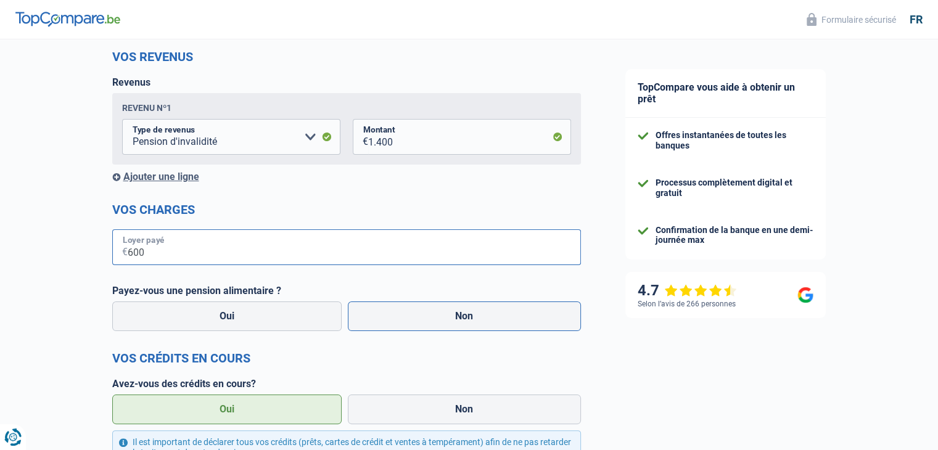
type input "600"
click at [426, 319] on label "Non" at bounding box center [464, 316] width 233 height 30
click at [426, 319] on input "Non" at bounding box center [464, 316] width 233 height 30
radio input "true"
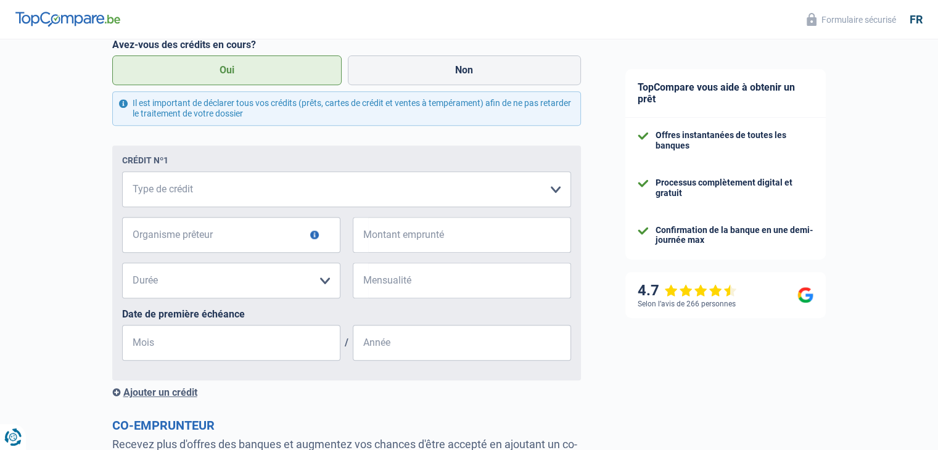
scroll to position [493, 0]
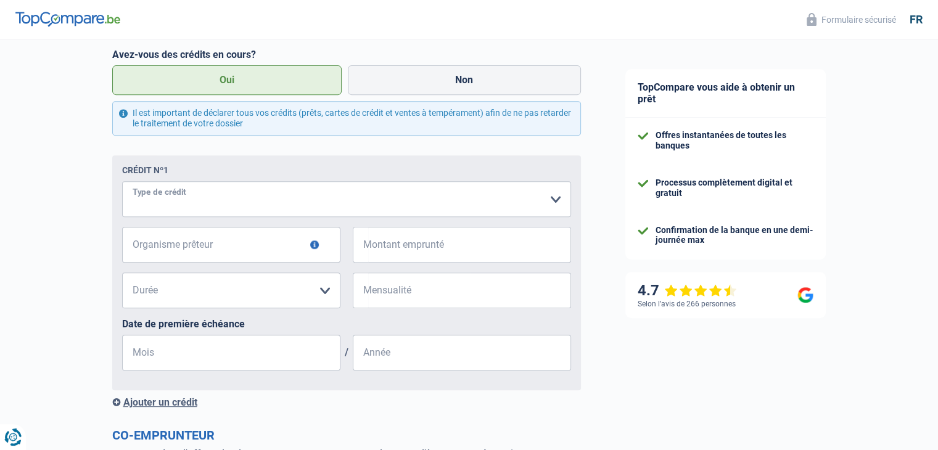
click at [234, 200] on select "Carte ou ouverture de crédit Prêt hypothécaire Vente à tempérament Prêt à tempé…" at bounding box center [346, 199] width 449 height 36
select select "cardOrCredit"
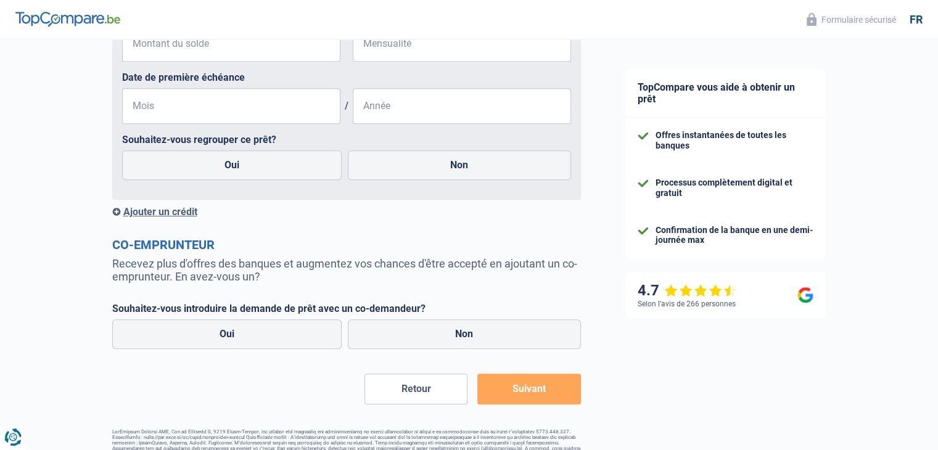
scroll to position [770, 0]
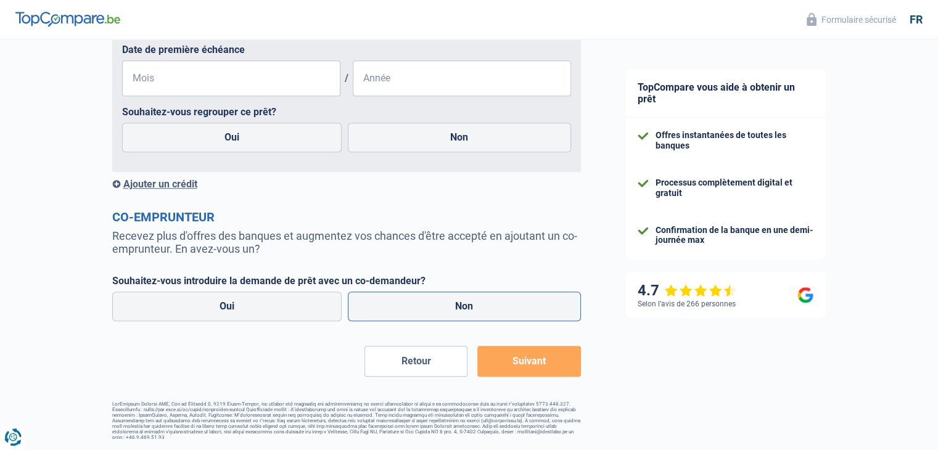
click at [365, 311] on label "Non" at bounding box center [464, 307] width 233 height 30
click at [365, 311] on input "Non" at bounding box center [464, 307] width 233 height 30
radio input "true"
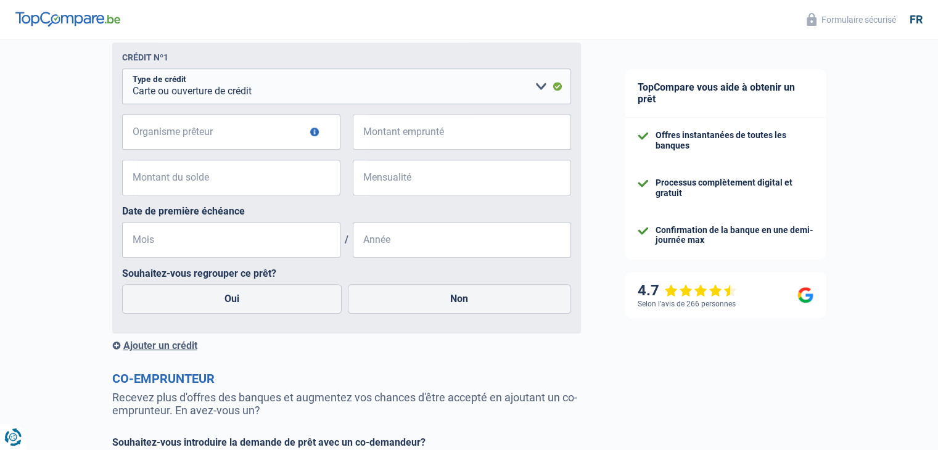
scroll to position [523, 0]
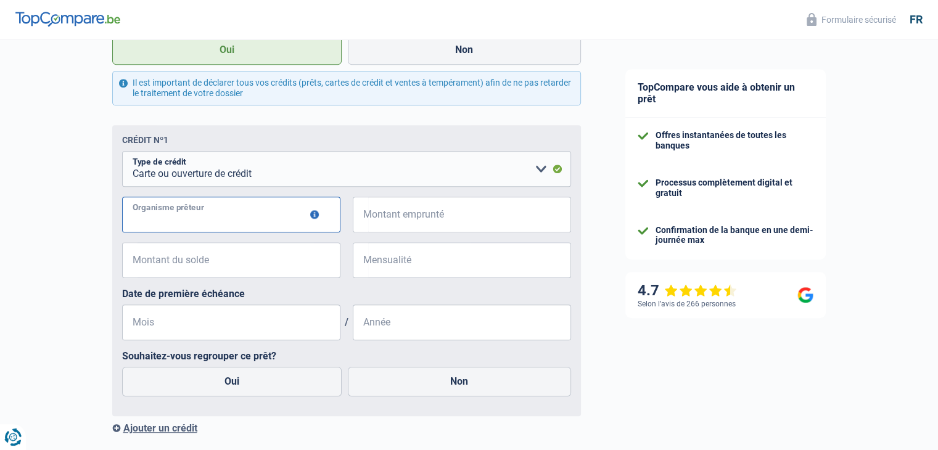
click at [209, 213] on input "Organisme prêteur" at bounding box center [231, 215] width 218 height 36
type input "alpha credit"
click at [384, 217] on input "Montant emprunté" at bounding box center [469, 215] width 203 height 36
type input "16.500"
click at [179, 262] on input "Montant du solde" at bounding box center [238, 260] width 203 height 36
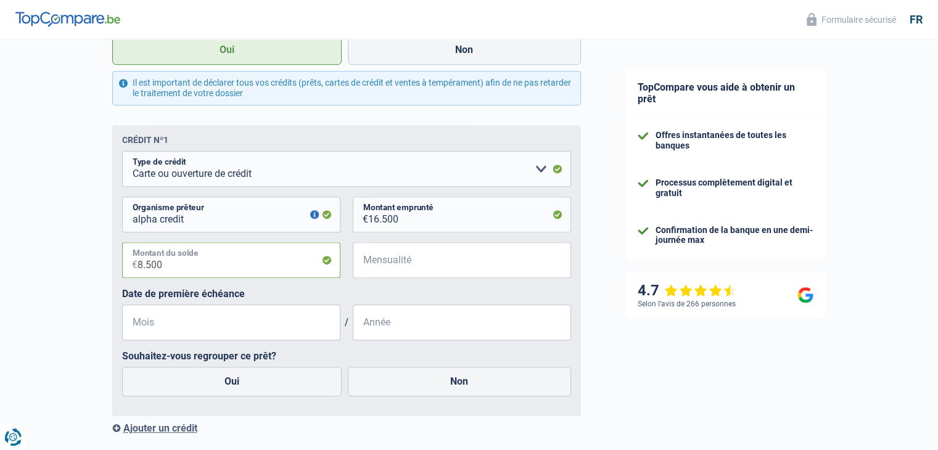
type input "8.500"
type input "210"
click at [153, 327] on input "Mois" at bounding box center [231, 322] width 218 height 36
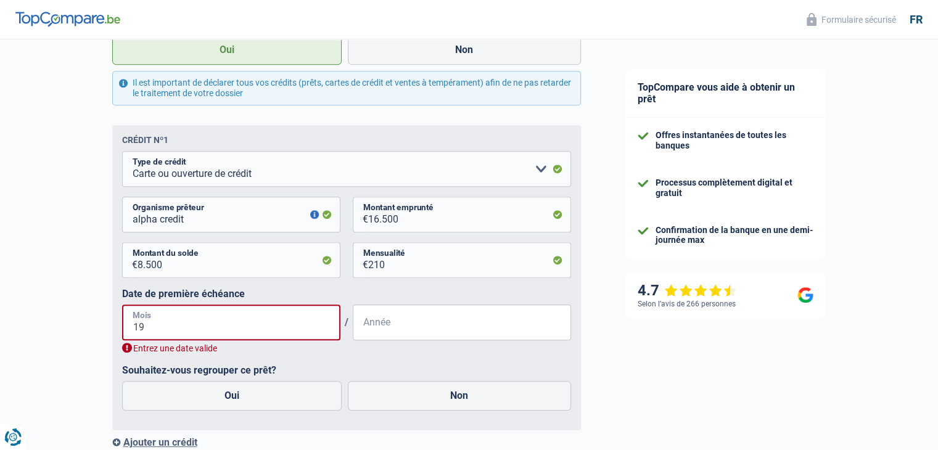
type input "1"
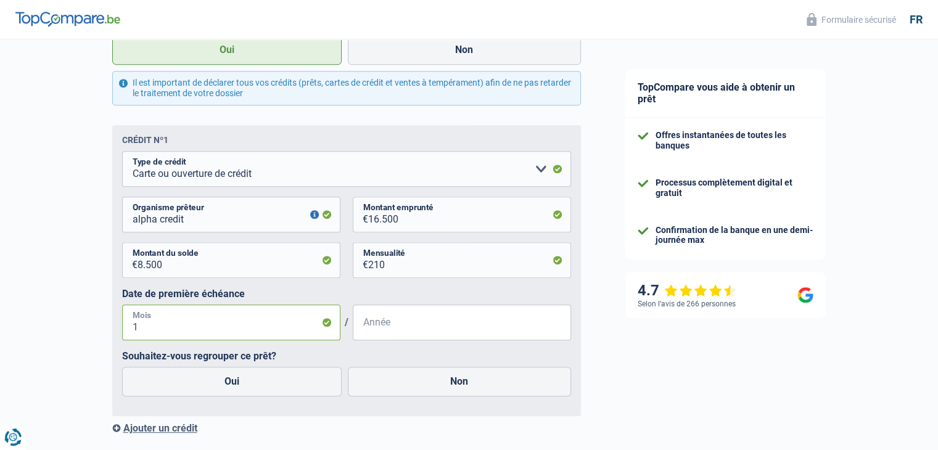
type input "11"
type input "2021"
click at [170, 387] on label "Oui" at bounding box center [232, 382] width 220 height 30
click at [170, 387] on input "Oui" at bounding box center [232, 382] width 220 height 30
radio input "true"
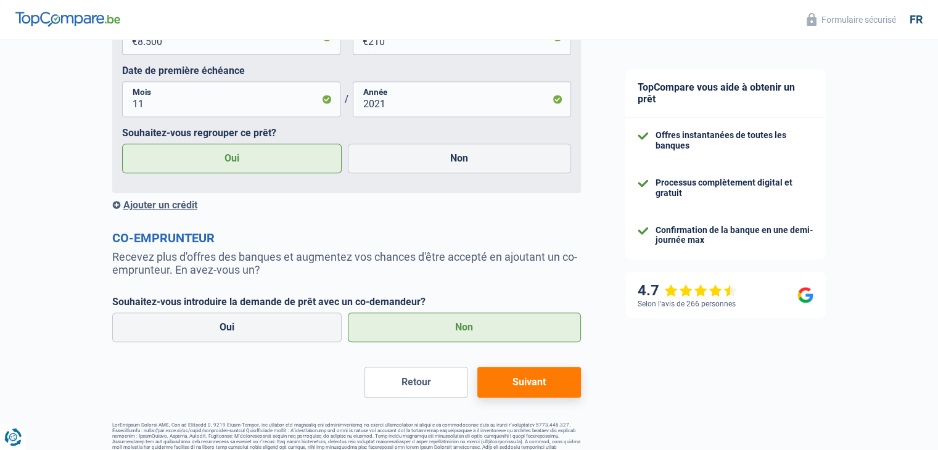
scroll to position [770, 0]
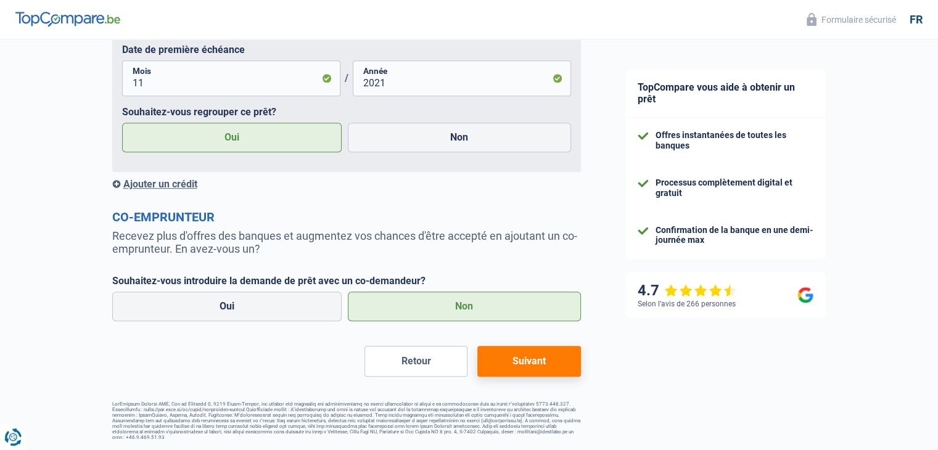
click at [526, 354] on button "Suivant" at bounding box center [528, 361] width 103 height 31
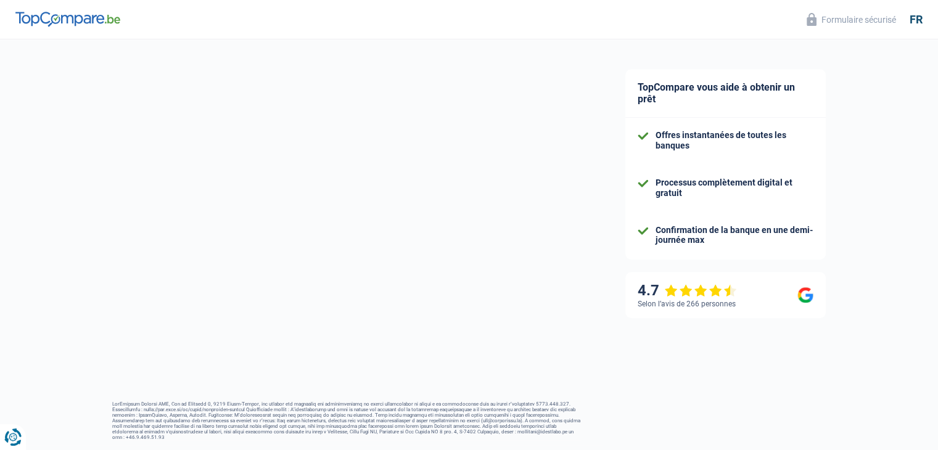
select select "refinancing"
select select "48"
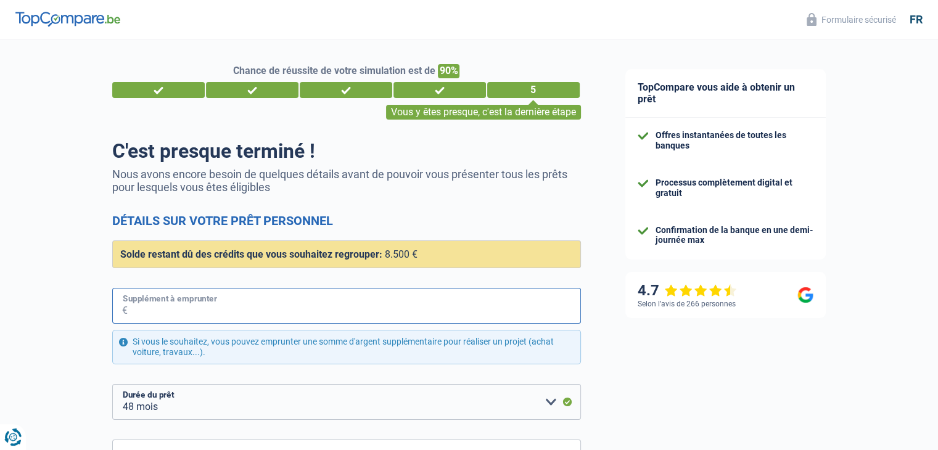
click at [216, 307] on input "Supplément à emprunter" at bounding box center [354, 306] width 453 height 36
type input "7.500"
select select "84"
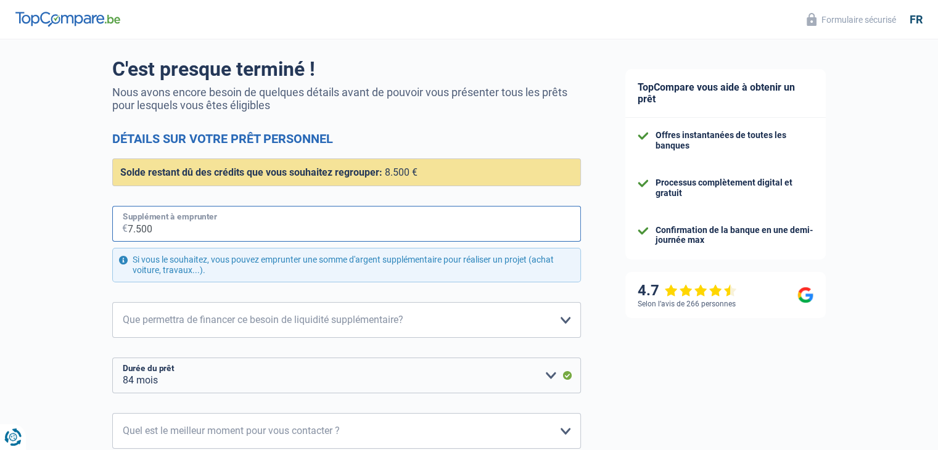
type input "7.500"
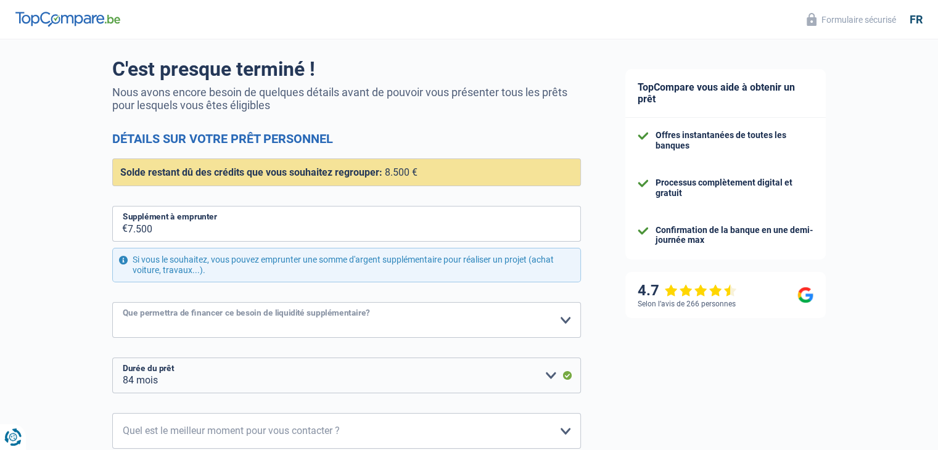
click at [214, 325] on select "Confort maison: meubles, textile, peinture, électroménager, outillage non-profe…" at bounding box center [346, 320] width 468 height 36
select select "other"
click at [112, 302] on select "Confort maison: meubles, textile, peinture, électroménager, outillage non-profe…" at bounding box center [346, 320] width 468 height 36
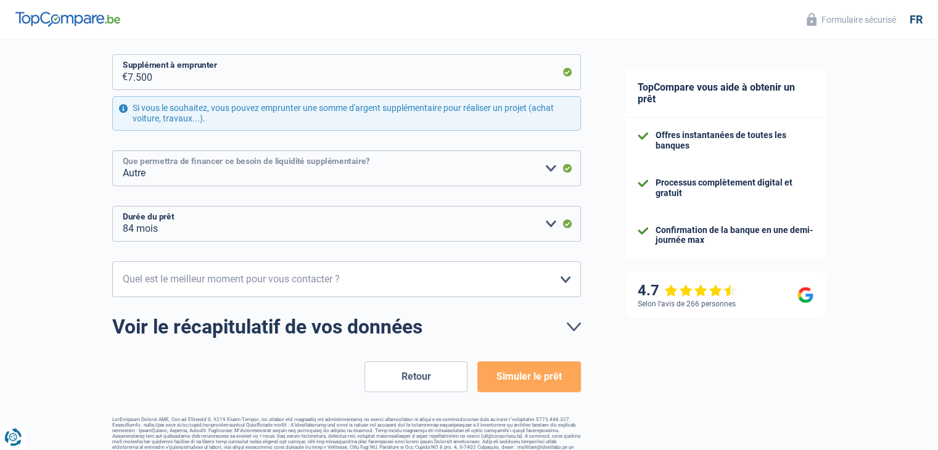
scroll to position [247, 0]
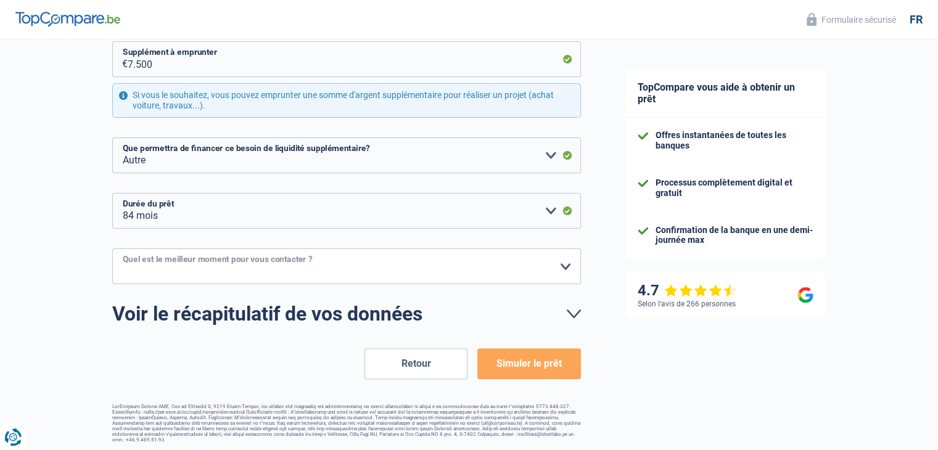
click at [282, 267] on select "10h-12h 12h-14h 14h-16h 16h-18h Veuillez sélectionner une option" at bounding box center [346, 266] width 468 height 36
select select "16-18"
click at [112, 248] on select "10h-12h 12h-14h 14h-16h 16h-18h Veuillez sélectionner une option" at bounding box center [346, 266] width 468 height 36
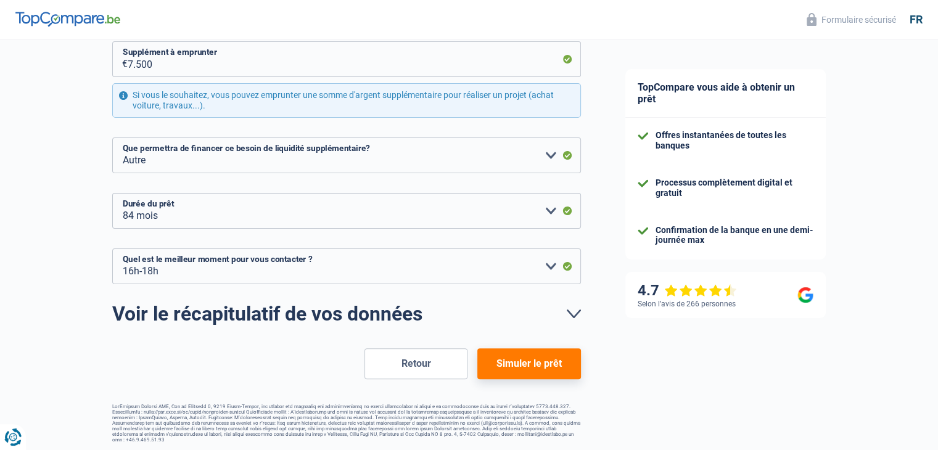
click at [520, 364] on button "Simuler le prêt" at bounding box center [528, 363] width 103 height 31
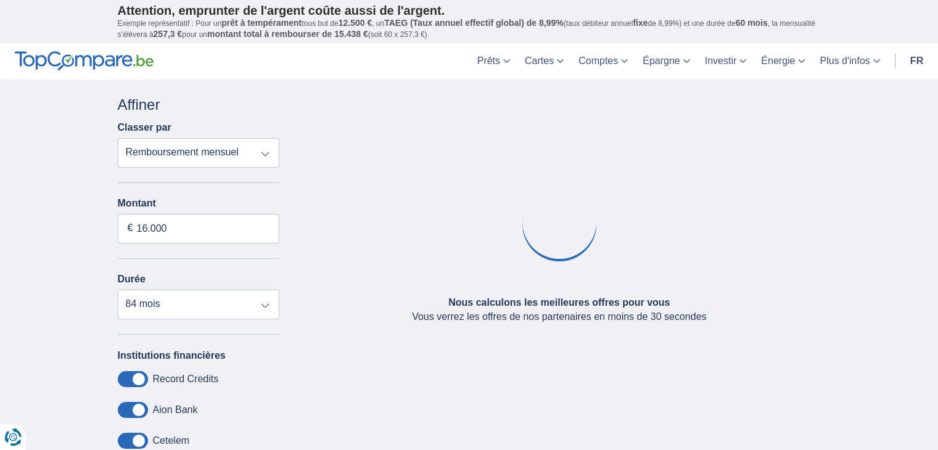
type input "1.500"
select select "24"
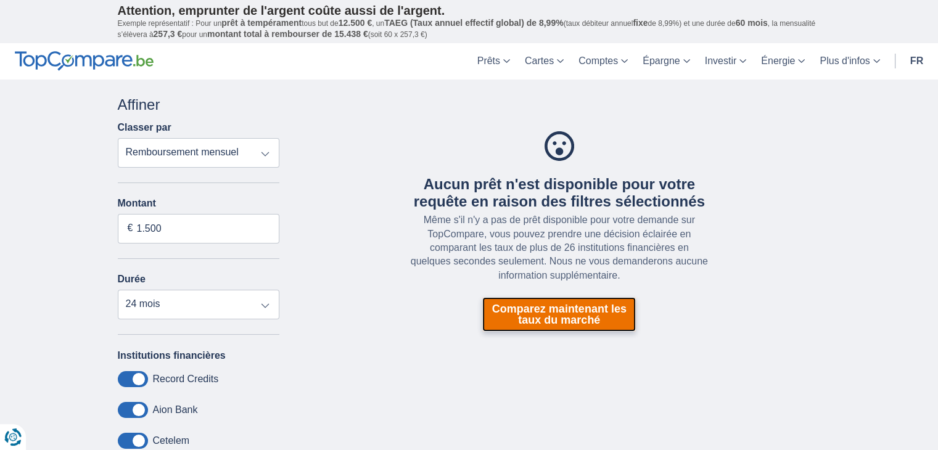
click at [557, 309] on link "Comparez maintenant les taux du marché" at bounding box center [558, 314] width 153 height 35
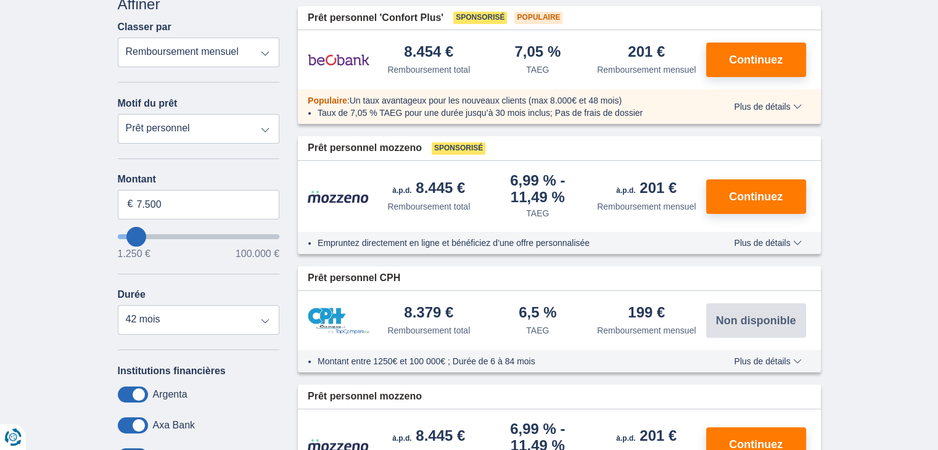
scroll to position [82, 0]
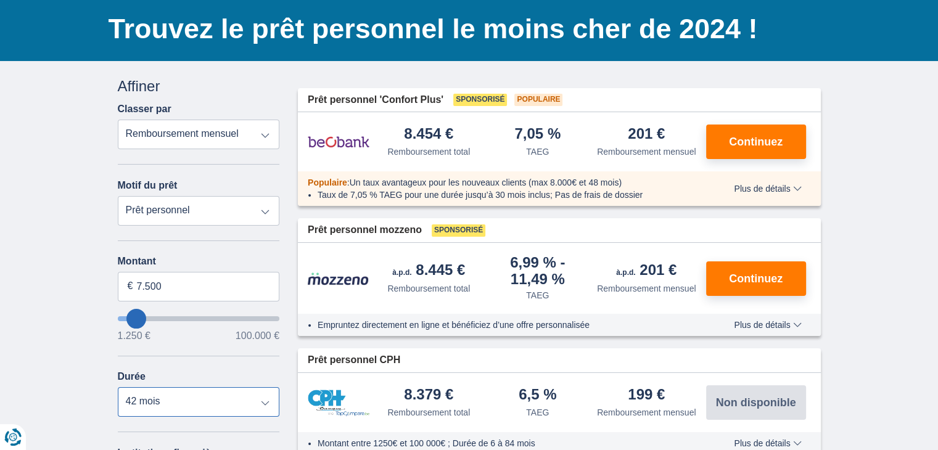
click at [219, 398] on select "12 mois 18 mois 24 mois 30 mois 36 mois 42 mois" at bounding box center [199, 402] width 162 height 30
type input "9250"
type input "9.250"
select select "48"
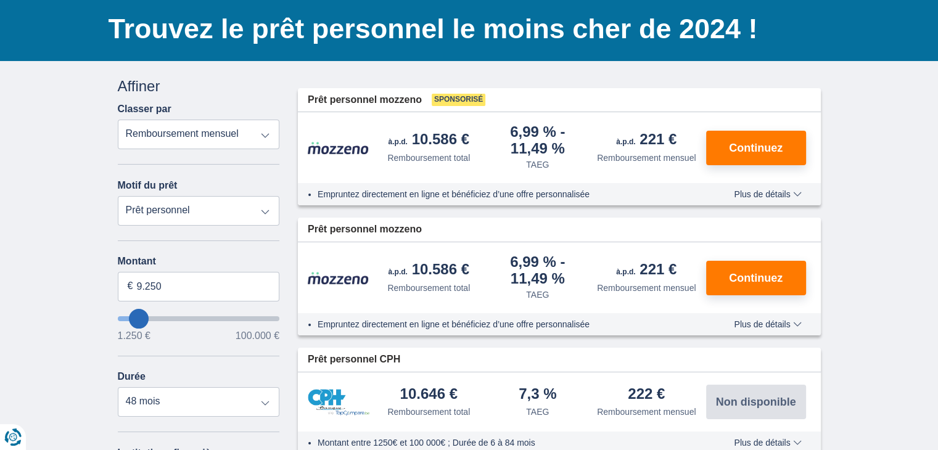
click at [181, 206] on select "Prêt personnel Voiture Moto / vélo Caravane / mobilhome Travaux Energie Rachat …" at bounding box center [199, 211] width 162 height 30
select select "debtConsolidation"
click at [118, 196] on select "Prêt personnel Voiture Moto / vélo Caravane / mobilhome Travaux Energie Rachat …" at bounding box center [199, 211] width 162 height 30
type input "10.000"
type input "10250"
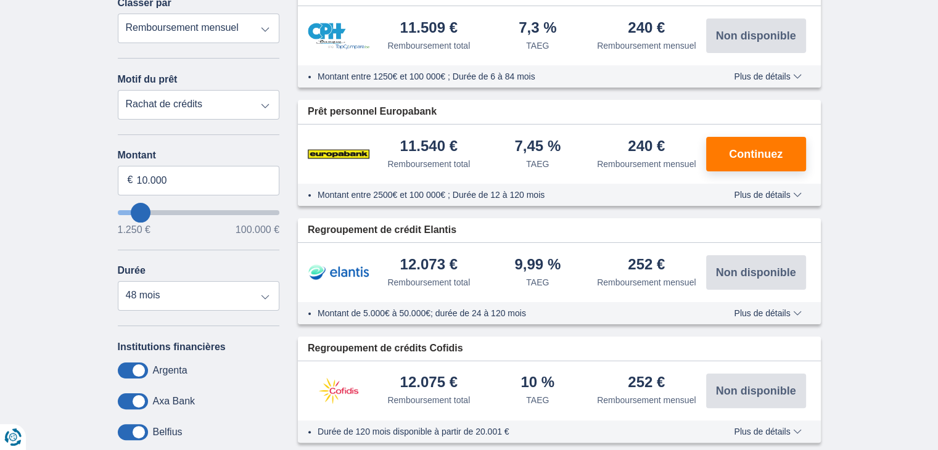
scroll to position [164, 0]
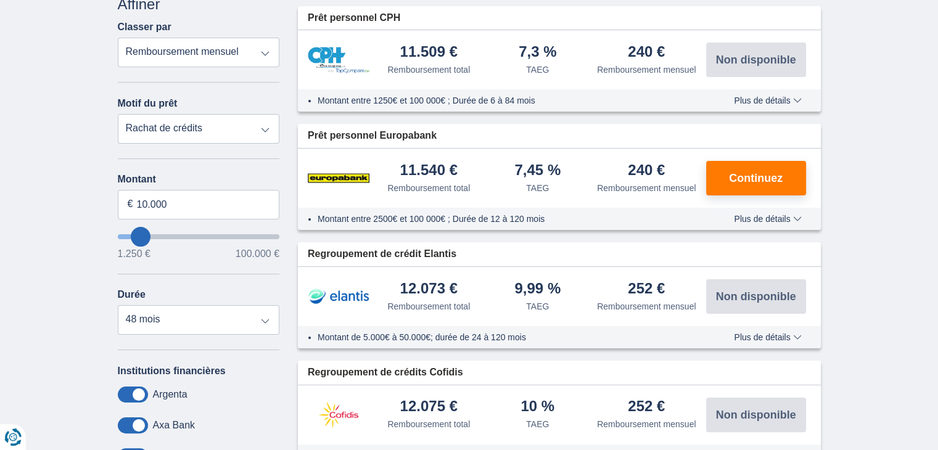
type input "7.250"
type input "7250"
select select "42"
type input "8250"
type input "8.250"
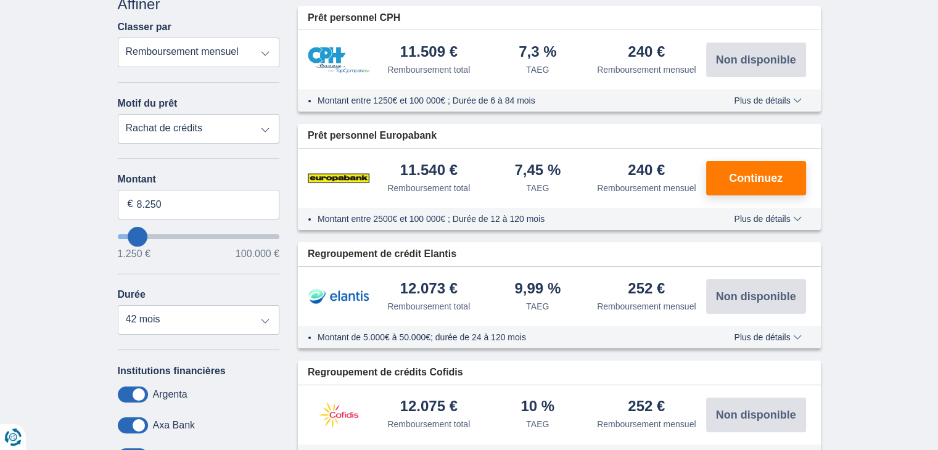
select select "48"
type input "34.250"
type input "34250"
click at [174, 234] on input "wantToBorrow" at bounding box center [199, 236] width 162 height 5
select select "120"
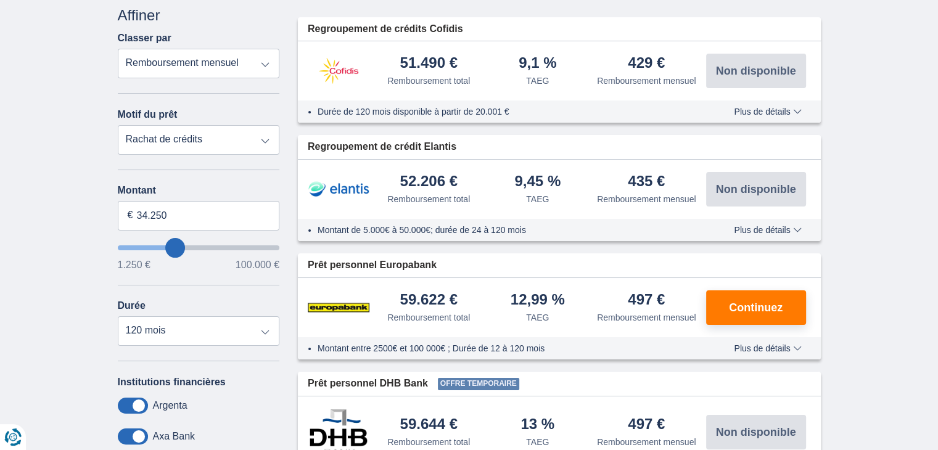
scroll to position [165, 0]
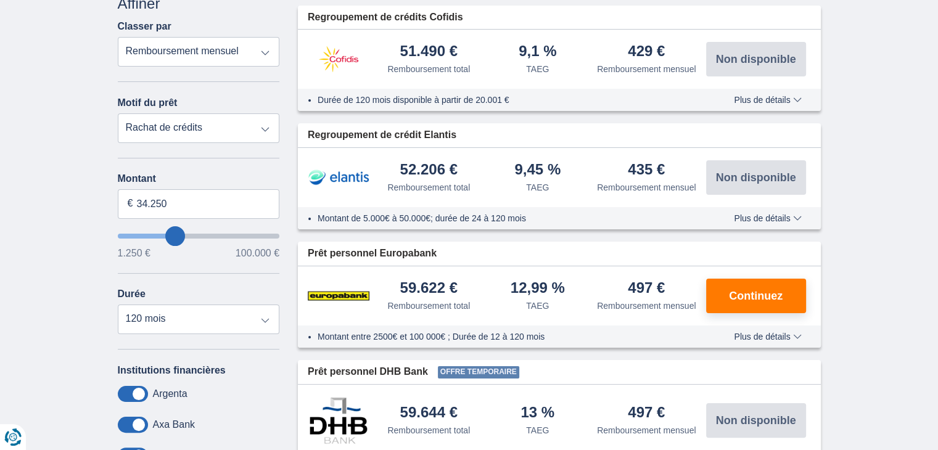
type input "33.250"
type input "33250"
drag, startPoint x: 136, startPoint y: 201, endPoint x: 189, endPoint y: 204, distance: 53.1
click at [187, 204] on input "33.250" at bounding box center [199, 204] width 162 height 30
type input "16.500"
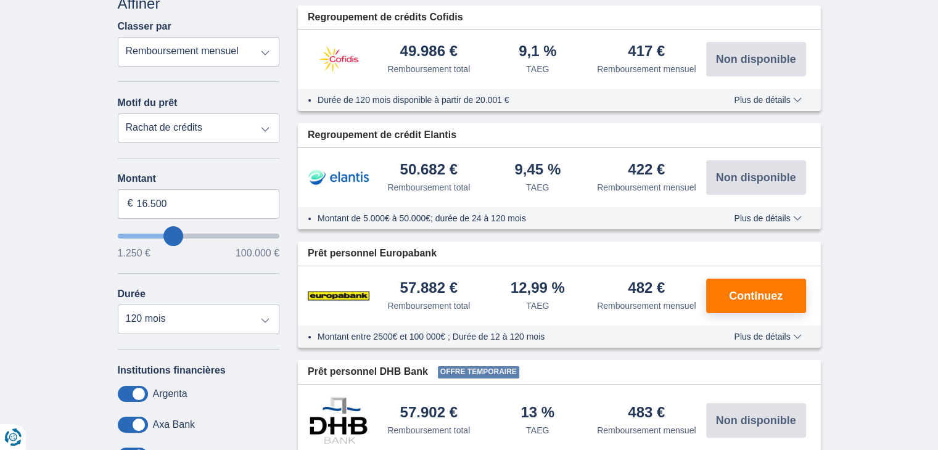
type input "16250"
select select "84"
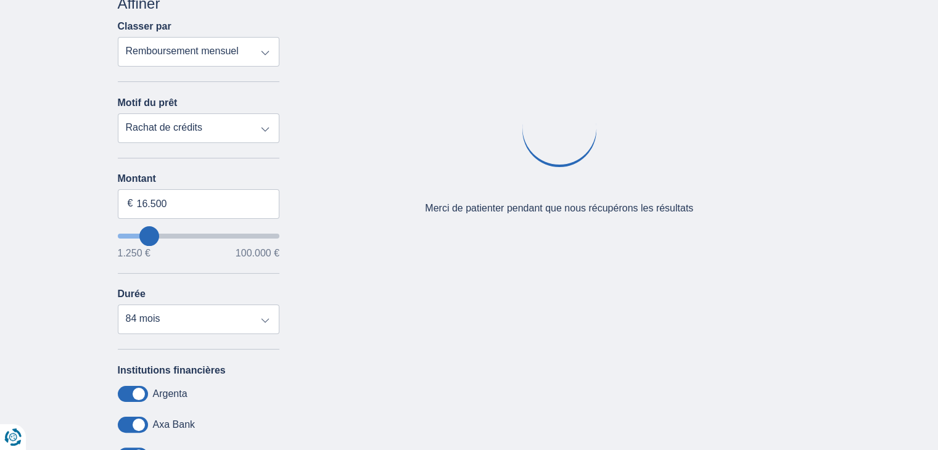
click at [39, 242] on div "× widget.non-eligible-application.title widget.non-eligible-application.text no…" at bounding box center [469, 293] width 938 height 631
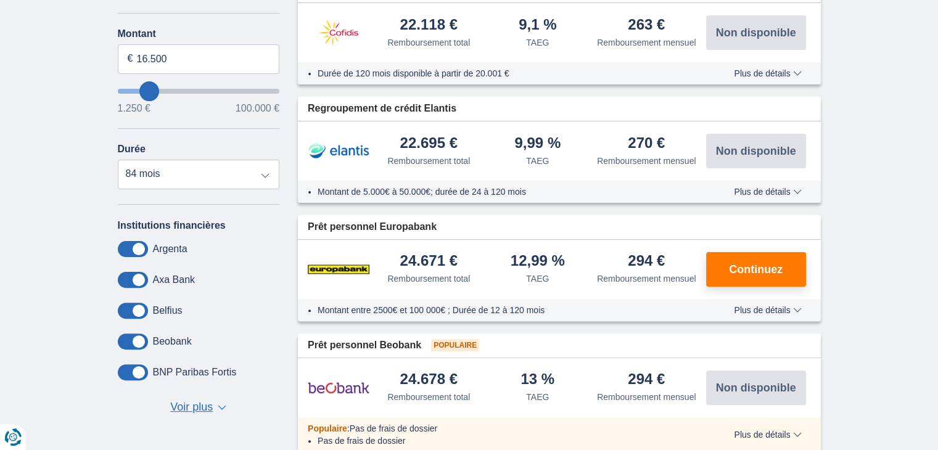
scroll to position [329, 0]
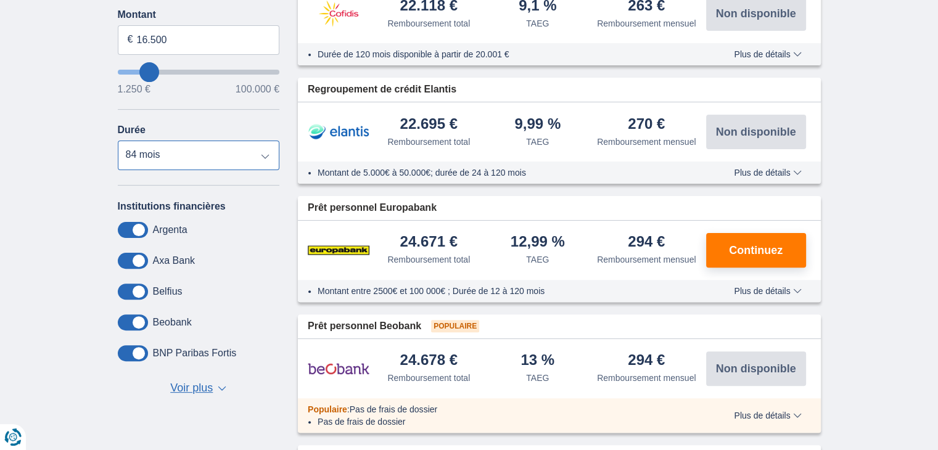
click at [158, 147] on select "12 mois 18 mois 24 mois 30 mois 36 mois 42 mois 48 mois 60 mois 72 mois 84 mois" at bounding box center [199, 156] width 162 height 30
click at [30, 200] on div "× widget.non-eligible-application.title widget.non-eligible-application.text no…" at bounding box center [469, 203] width 938 height 779
click at [743, 245] on span "Continuez" at bounding box center [756, 250] width 54 height 11
